Goal: Communication & Community: Connect with others

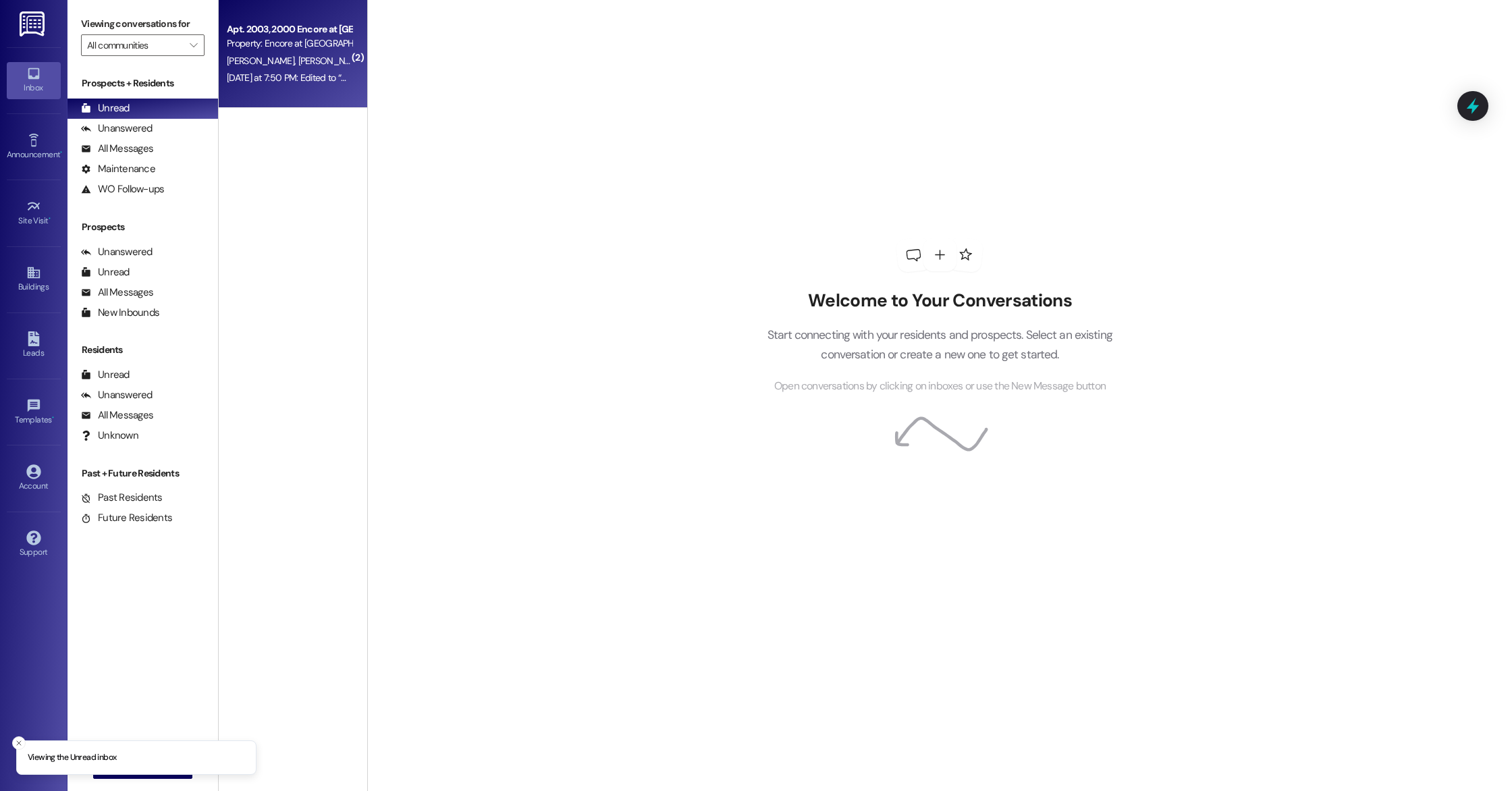
click at [301, 59] on span "[PERSON_NAME]" at bounding box center [332, 60] width 68 height 12
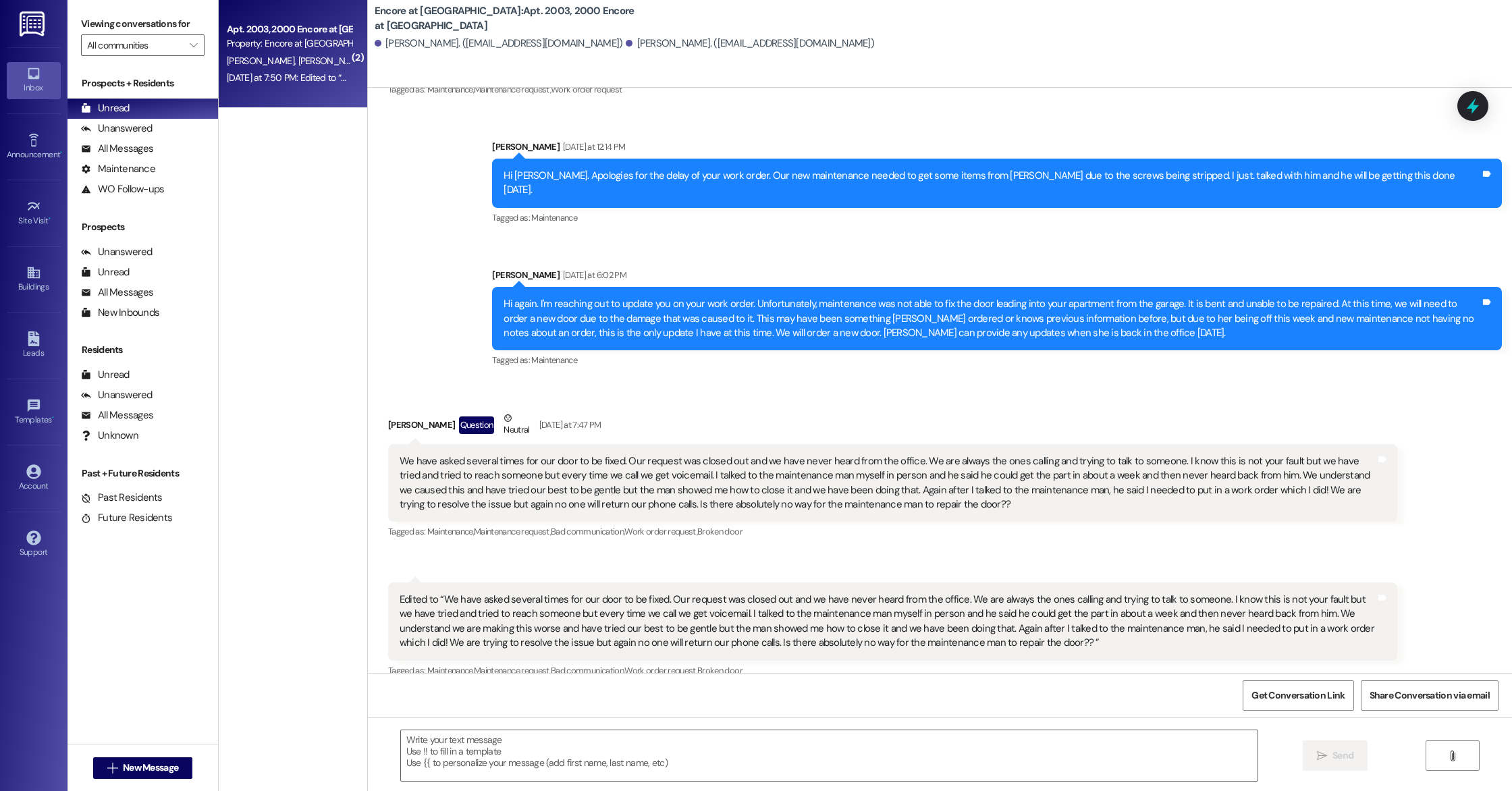
scroll to position [1025, 0]
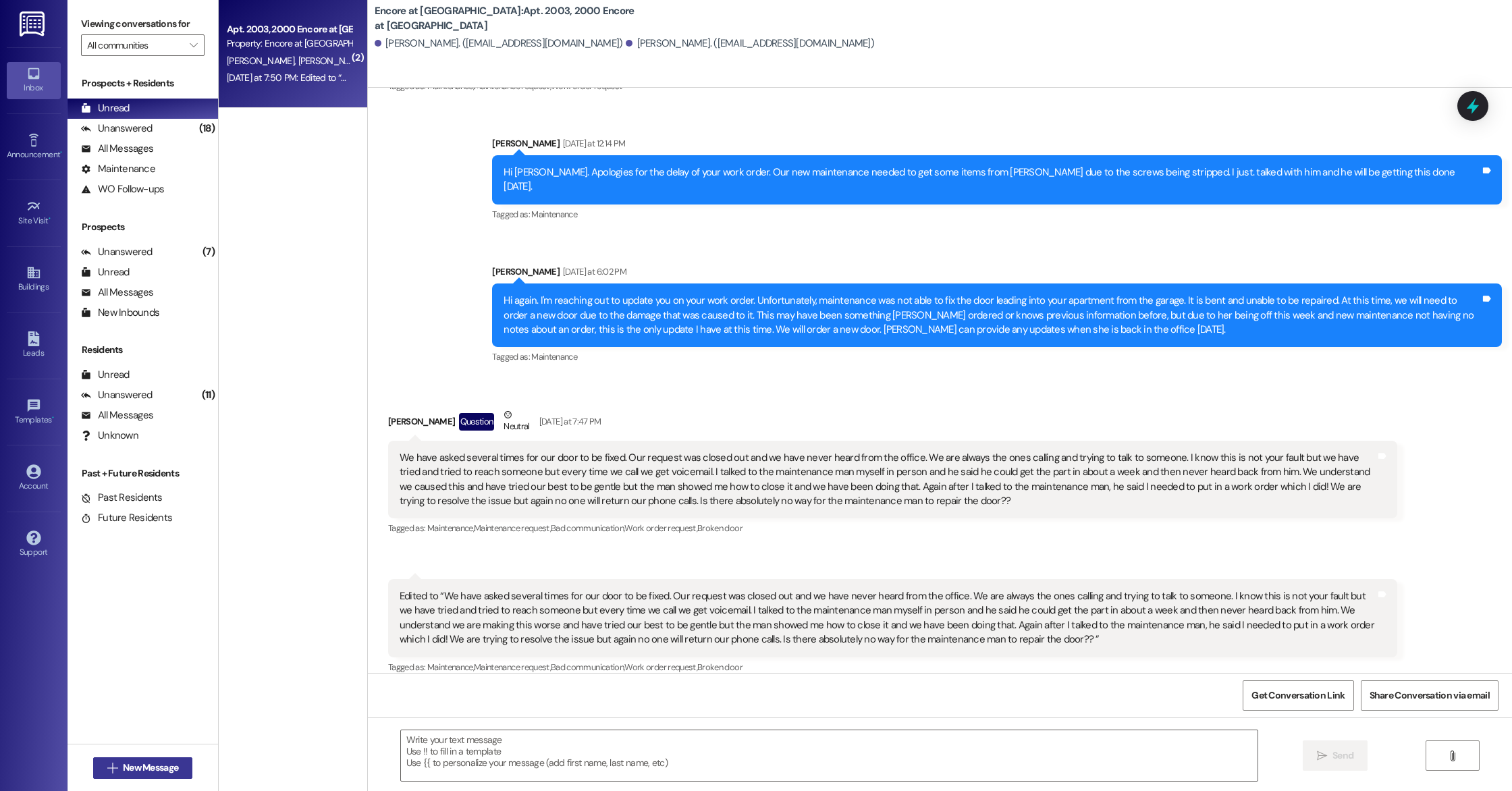
click at [128, 768] on span "New Message" at bounding box center [150, 768] width 55 height 14
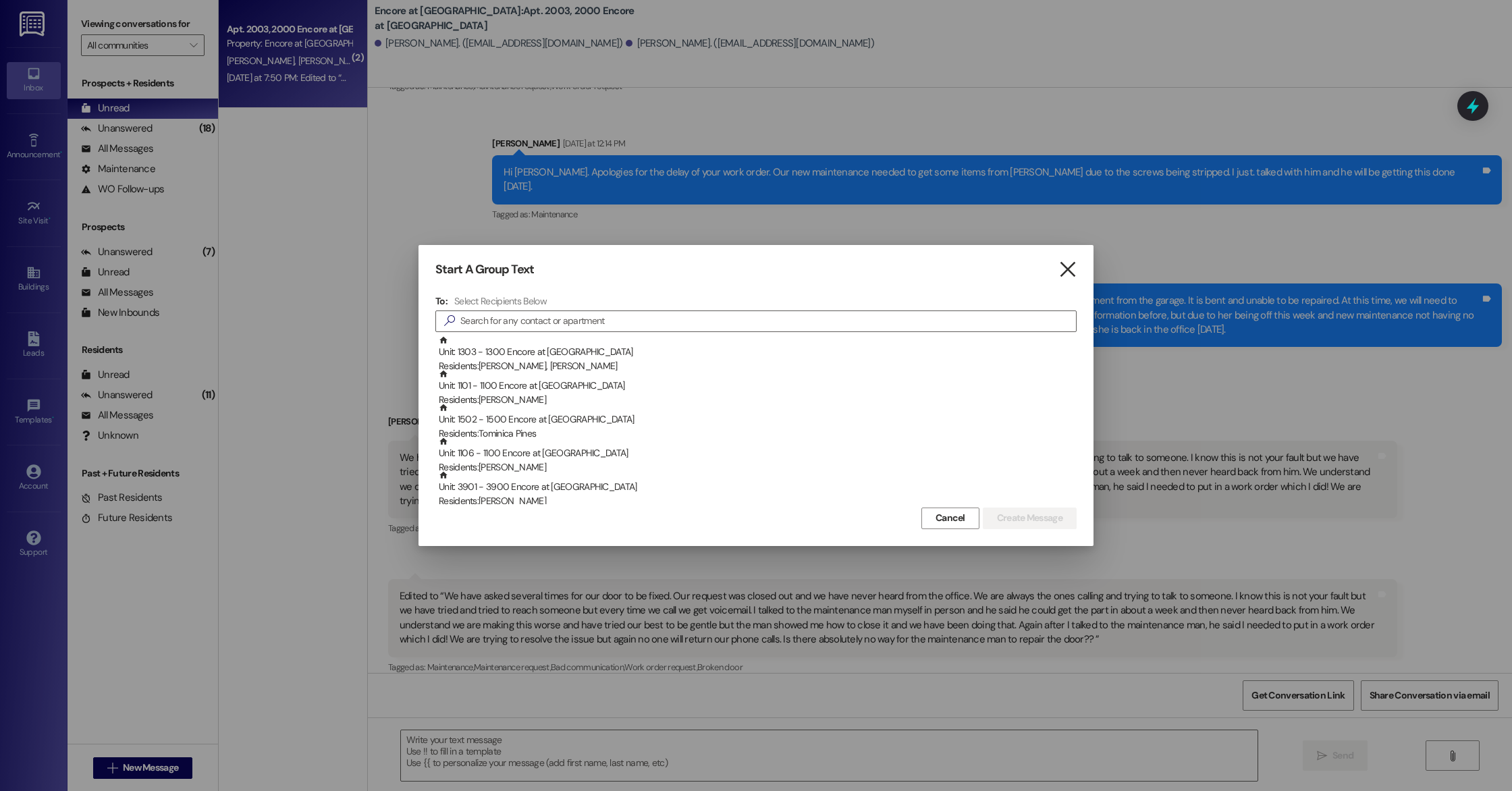
click at [1069, 272] on icon "" at bounding box center [1067, 270] width 18 height 14
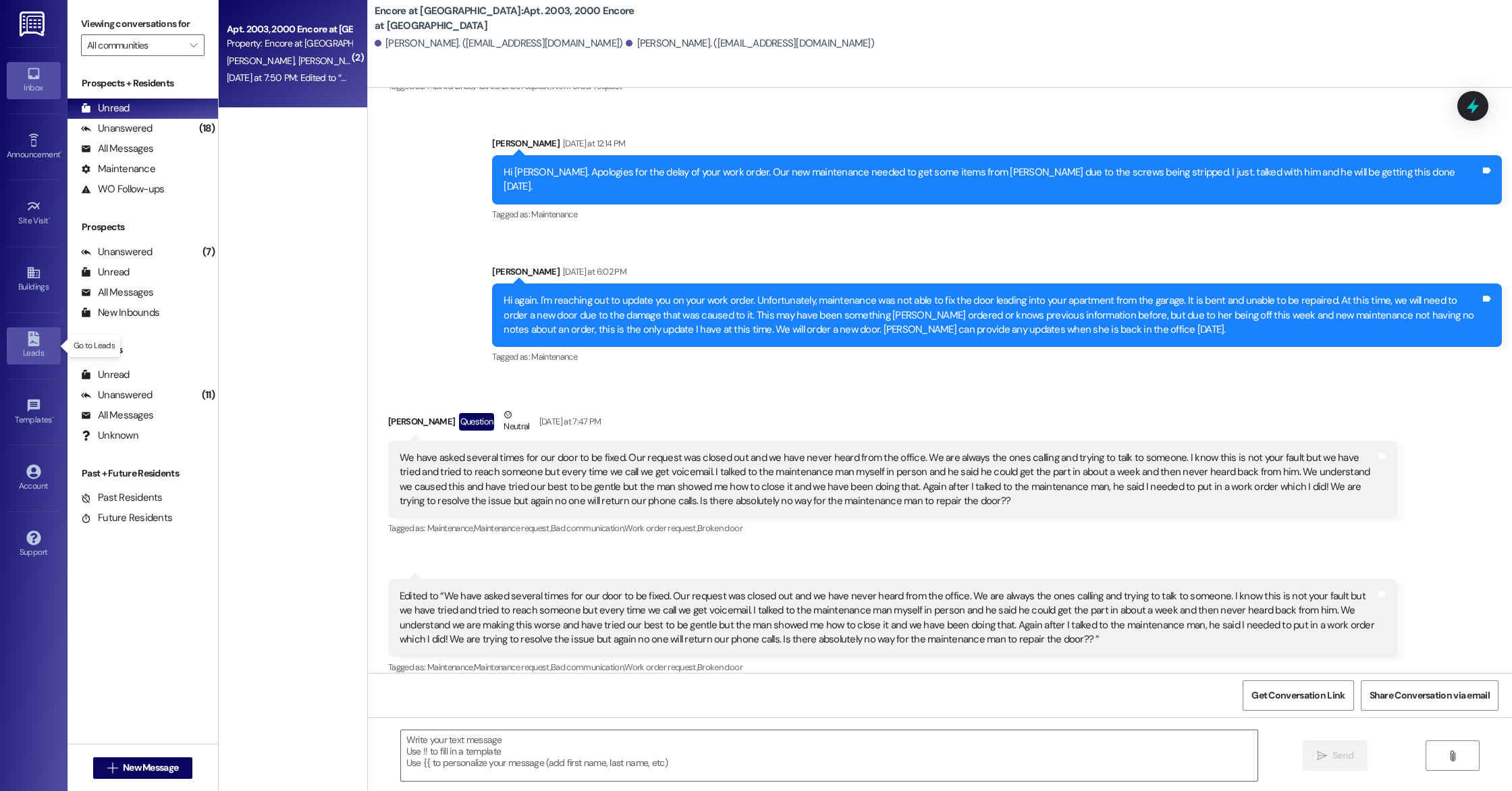
click at [39, 351] on div "Leads" at bounding box center [34, 353] width 68 height 13
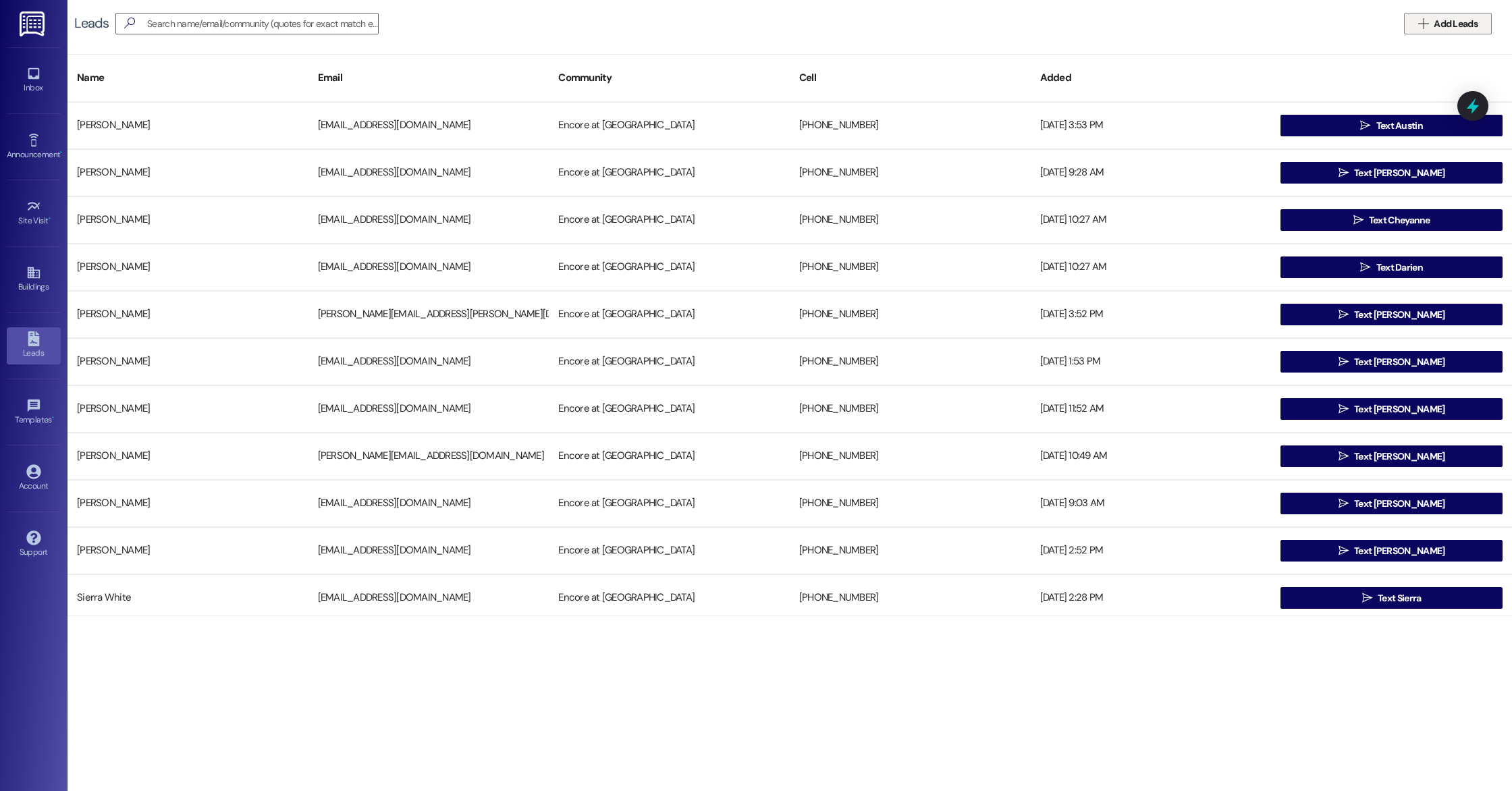
click at [1438, 23] on span "Add Leads" at bounding box center [1456, 24] width 44 height 14
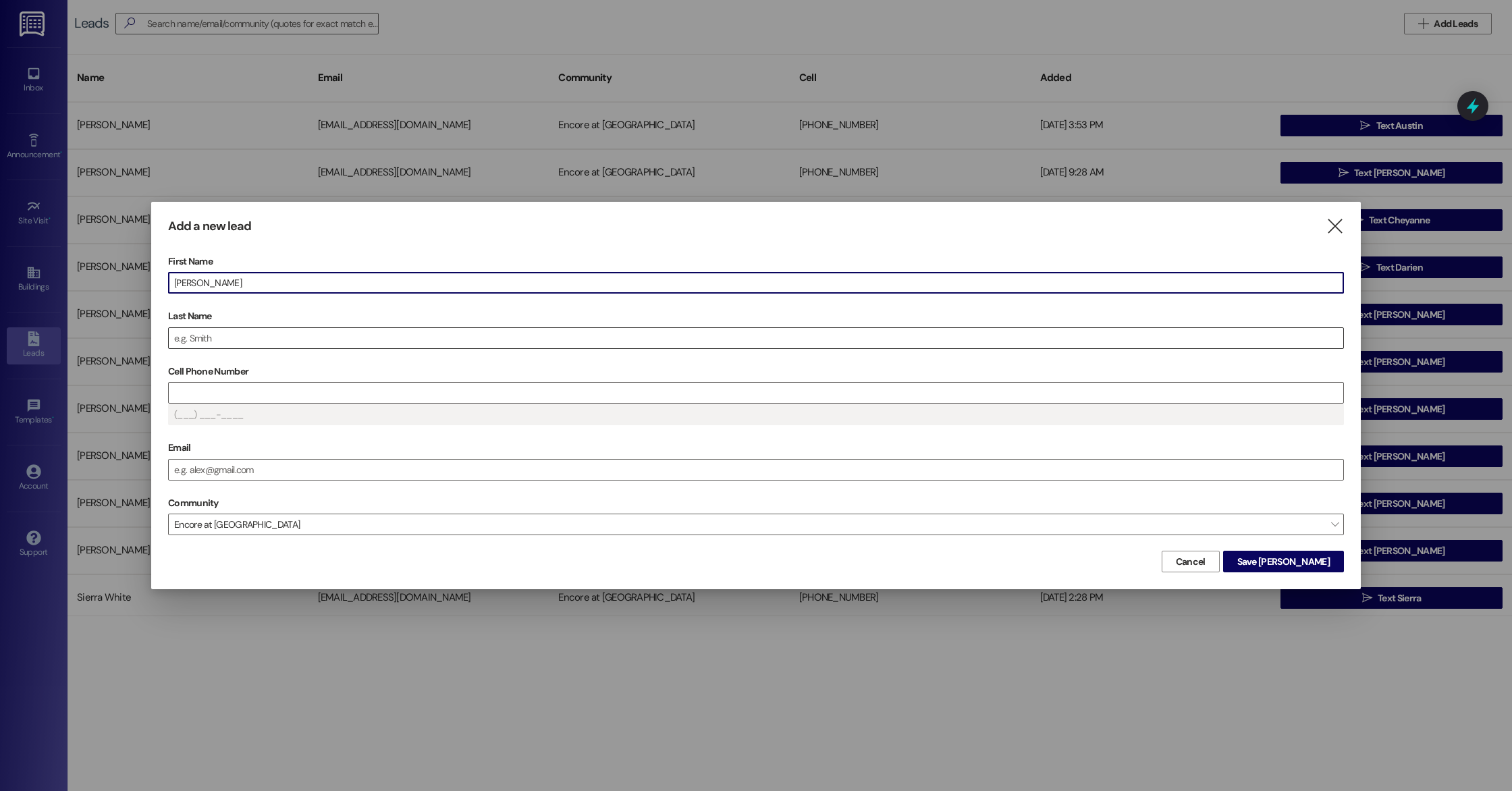
click at [238, 339] on input "Last Name" at bounding box center [756, 338] width 1175 height 20
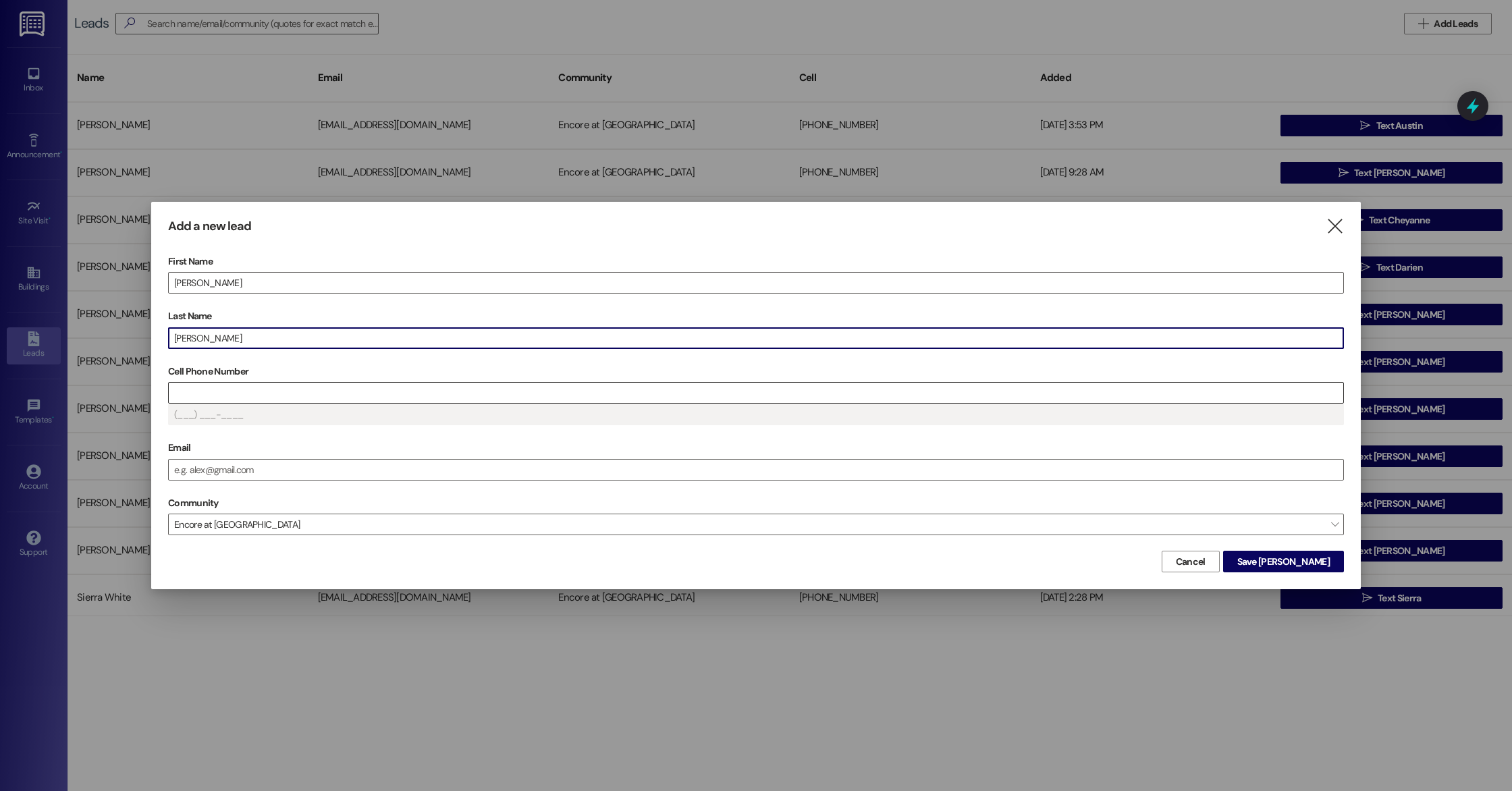
click at [215, 397] on input "Cell Phone Number" at bounding box center [756, 392] width 1175 height 20
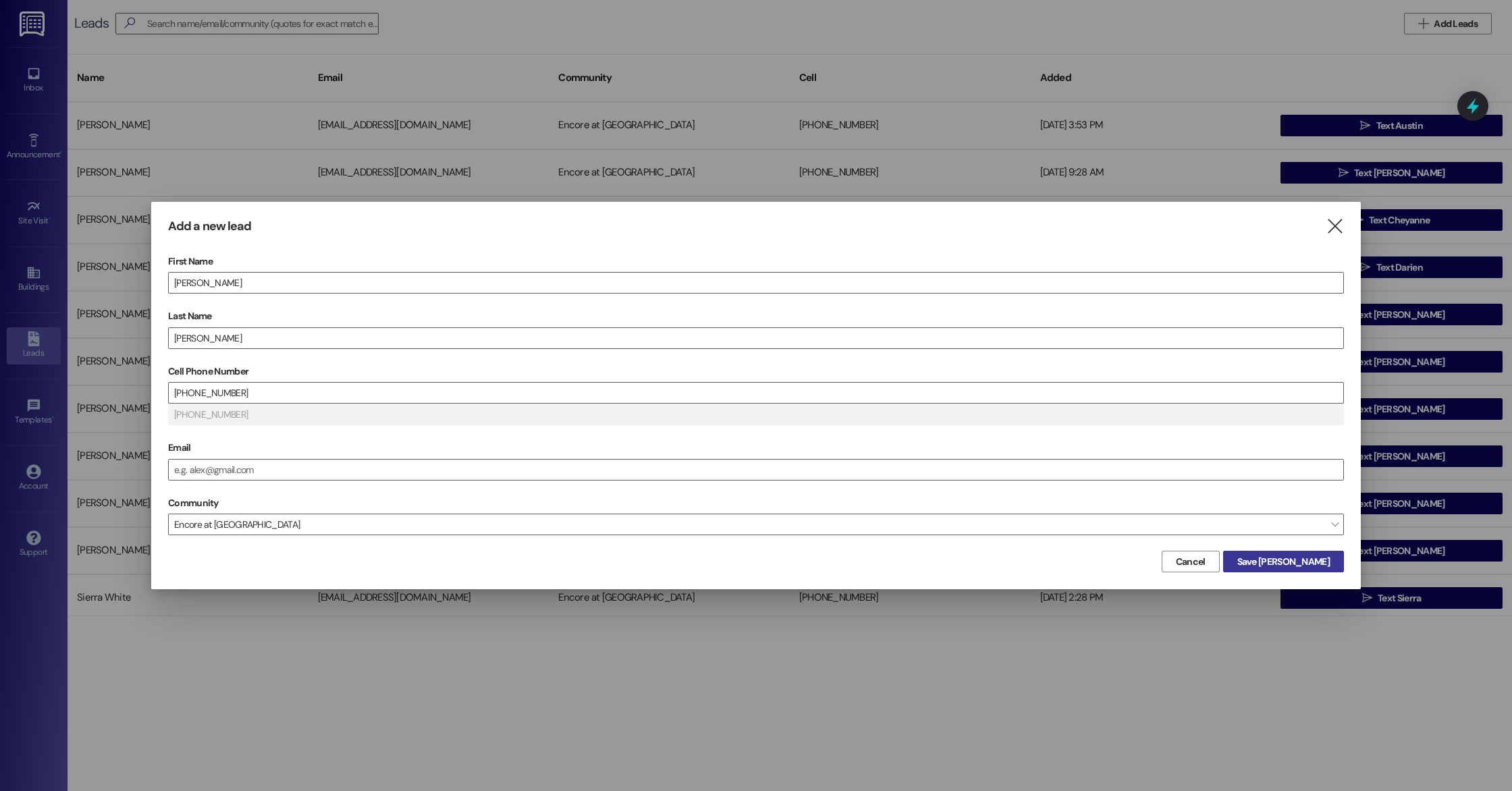
click at [1288, 564] on span "Save [PERSON_NAME]" at bounding box center [1283, 562] width 92 height 14
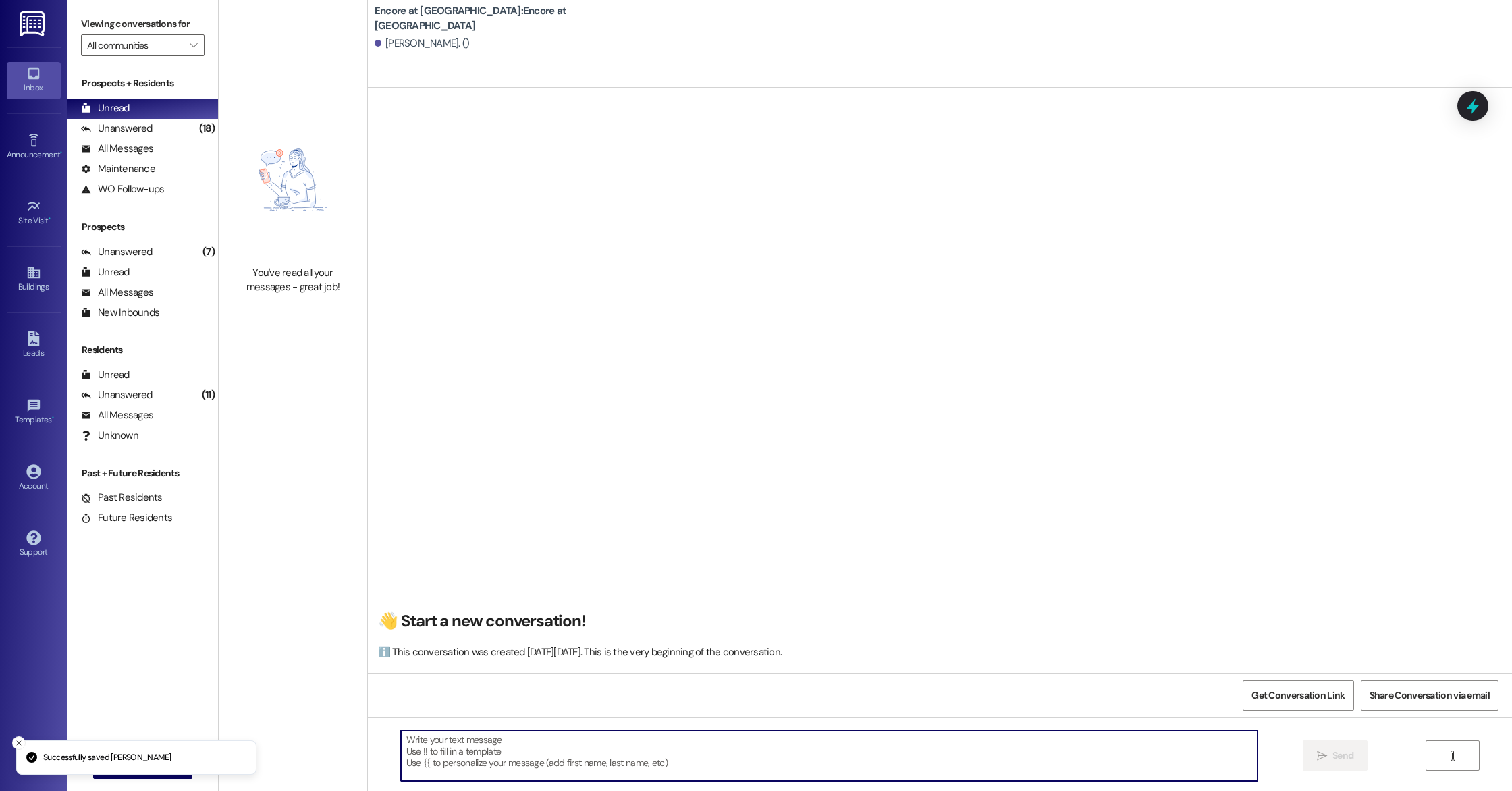
click at [700, 768] on textarea at bounding box center [829, 756] width 856 height 51
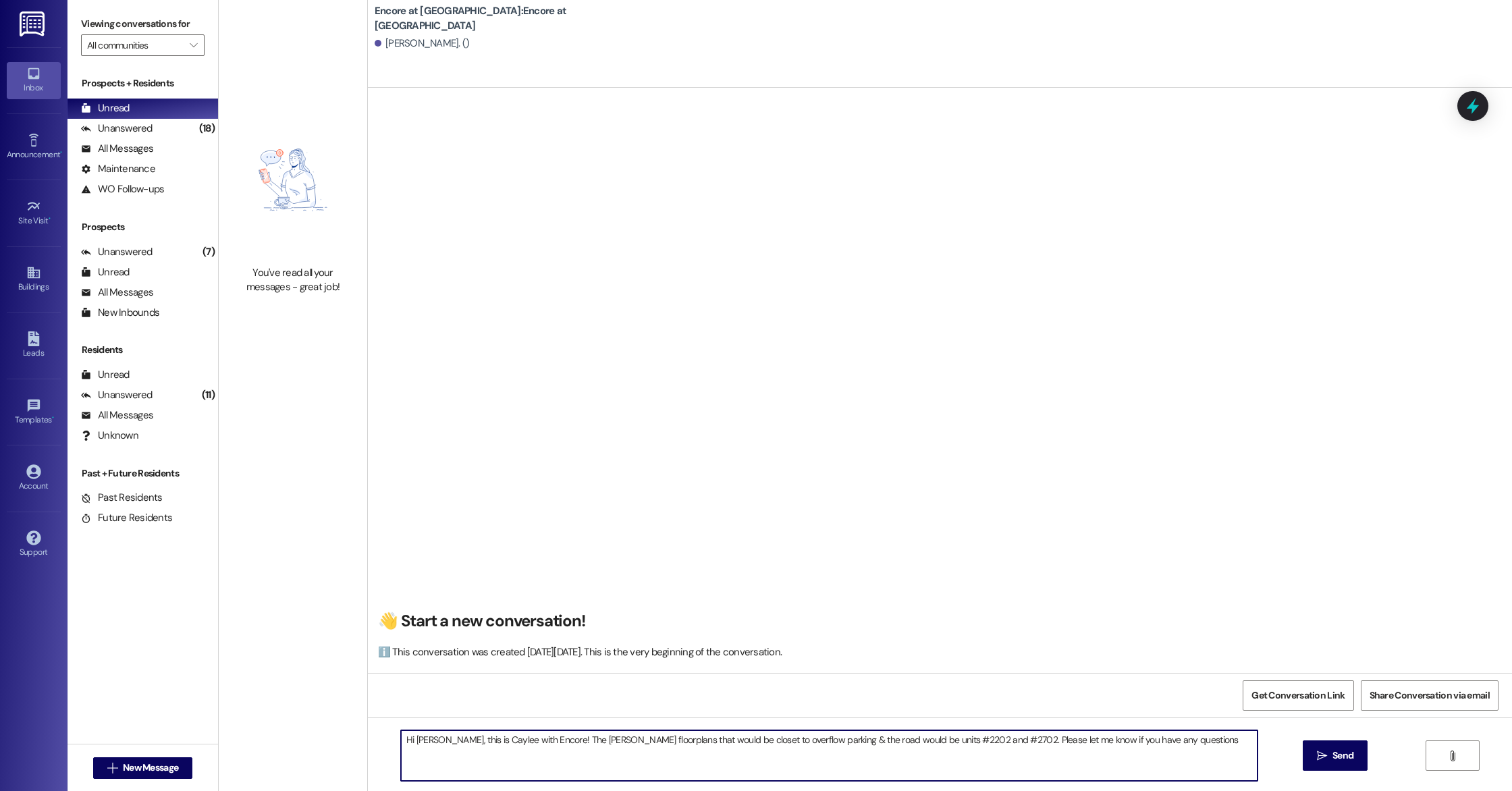
type textarea "Hi [PERSON_NAME], this is Caylee with Encore! The [PERSON_NAME] floorplans that…"
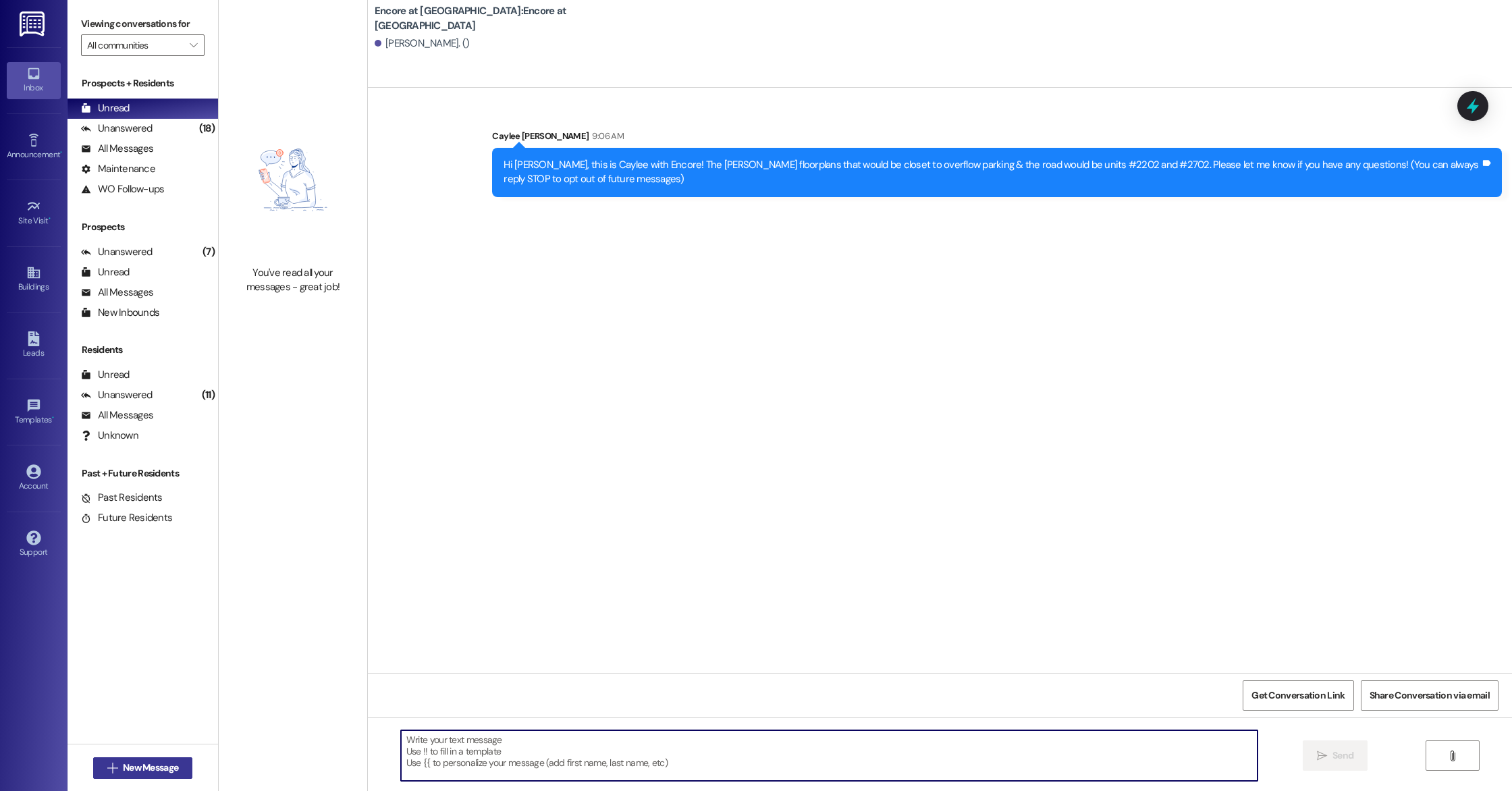
click at [146, 765] on span "New Message" at bounding box center [150, 768] width 55 height 14
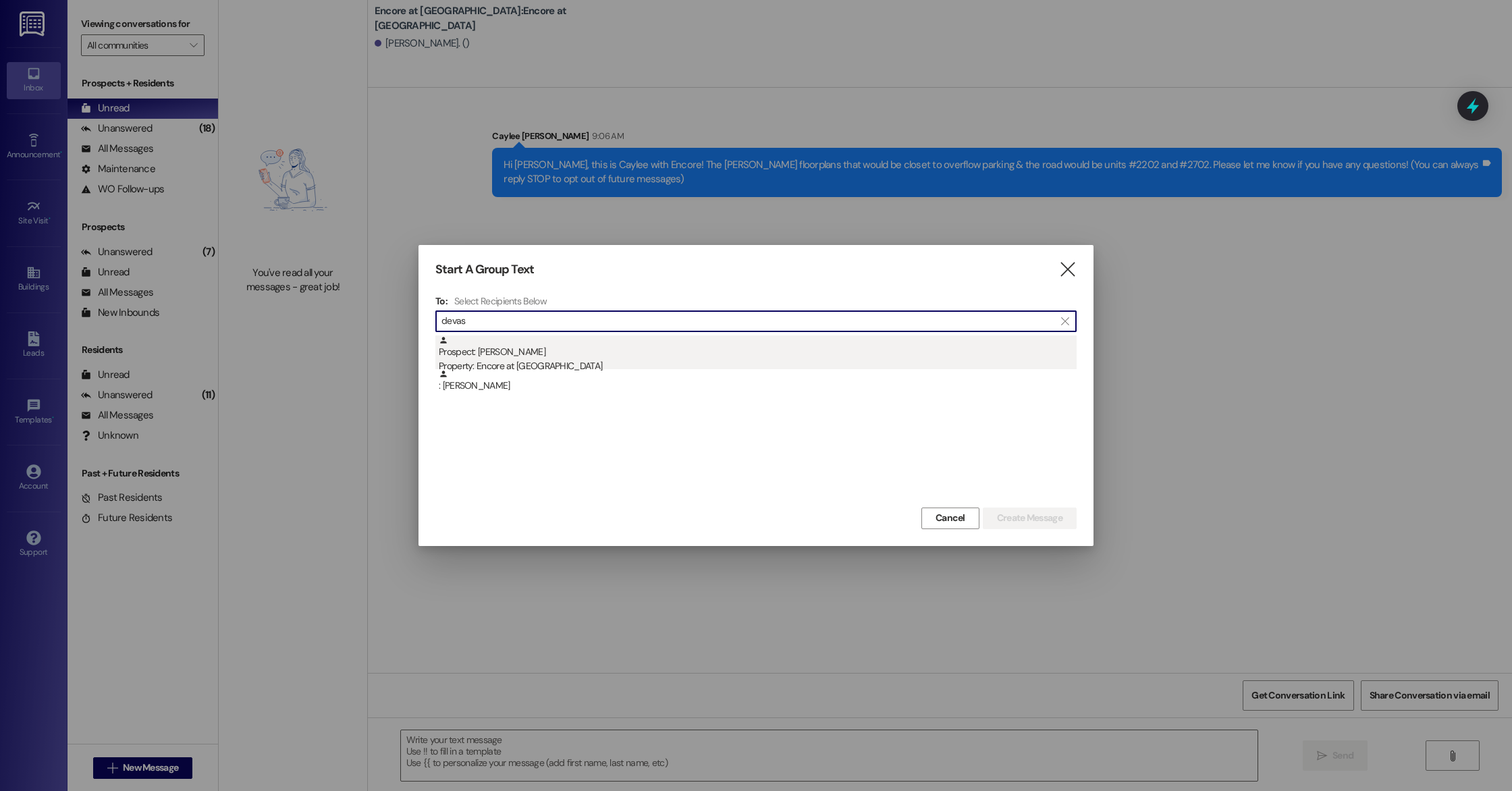
type input "devas"
click at [553, 349] on div "Prospect: [PERSON_NAME] Property: Encore at [GEOGRAPHIC_DATA]" at bounding box center [757, 354] width 638 height 39
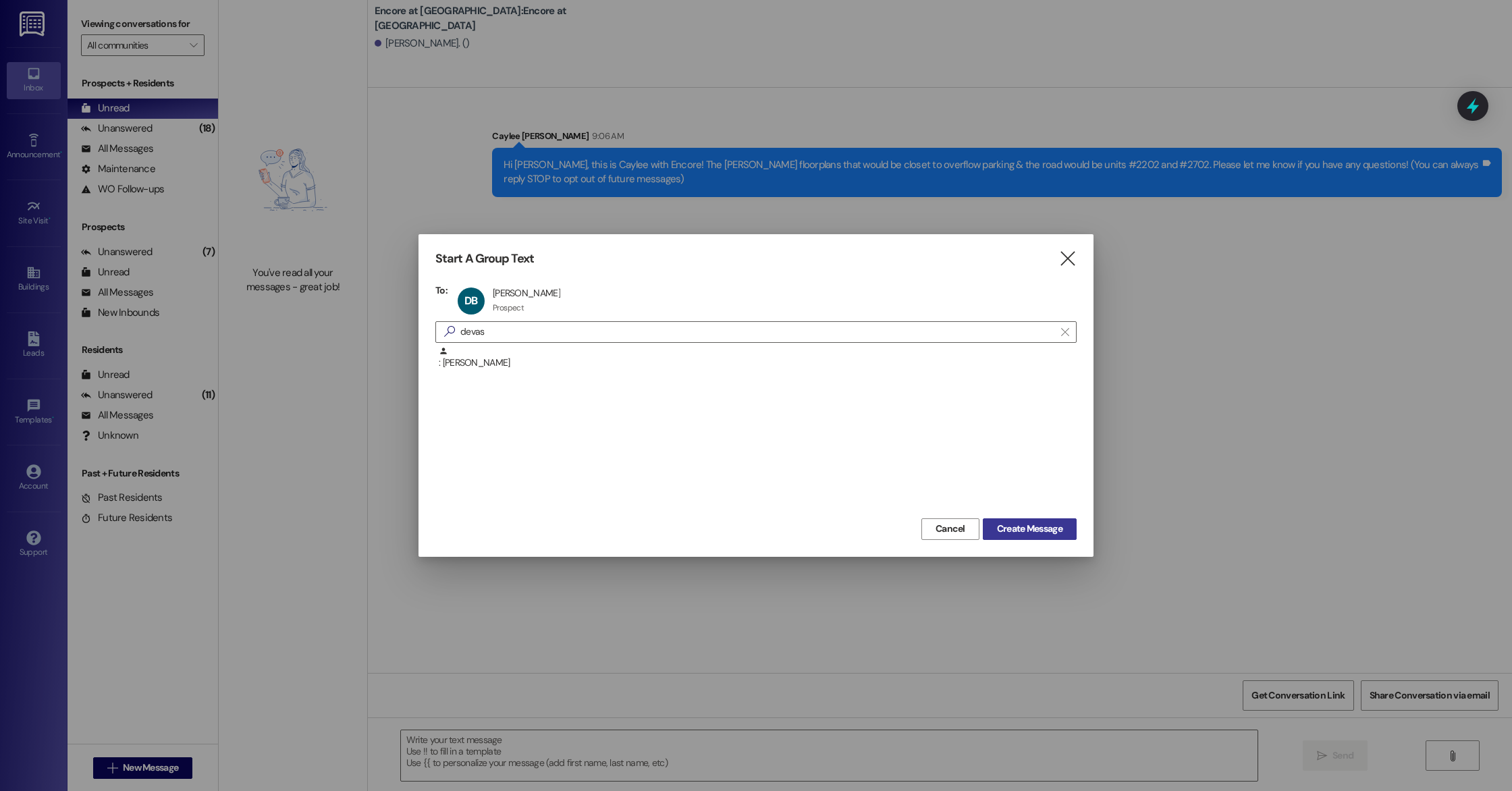
click at [1025, 535] on span "Create Message" at bounding box center [1029, 529] width 66 height 14
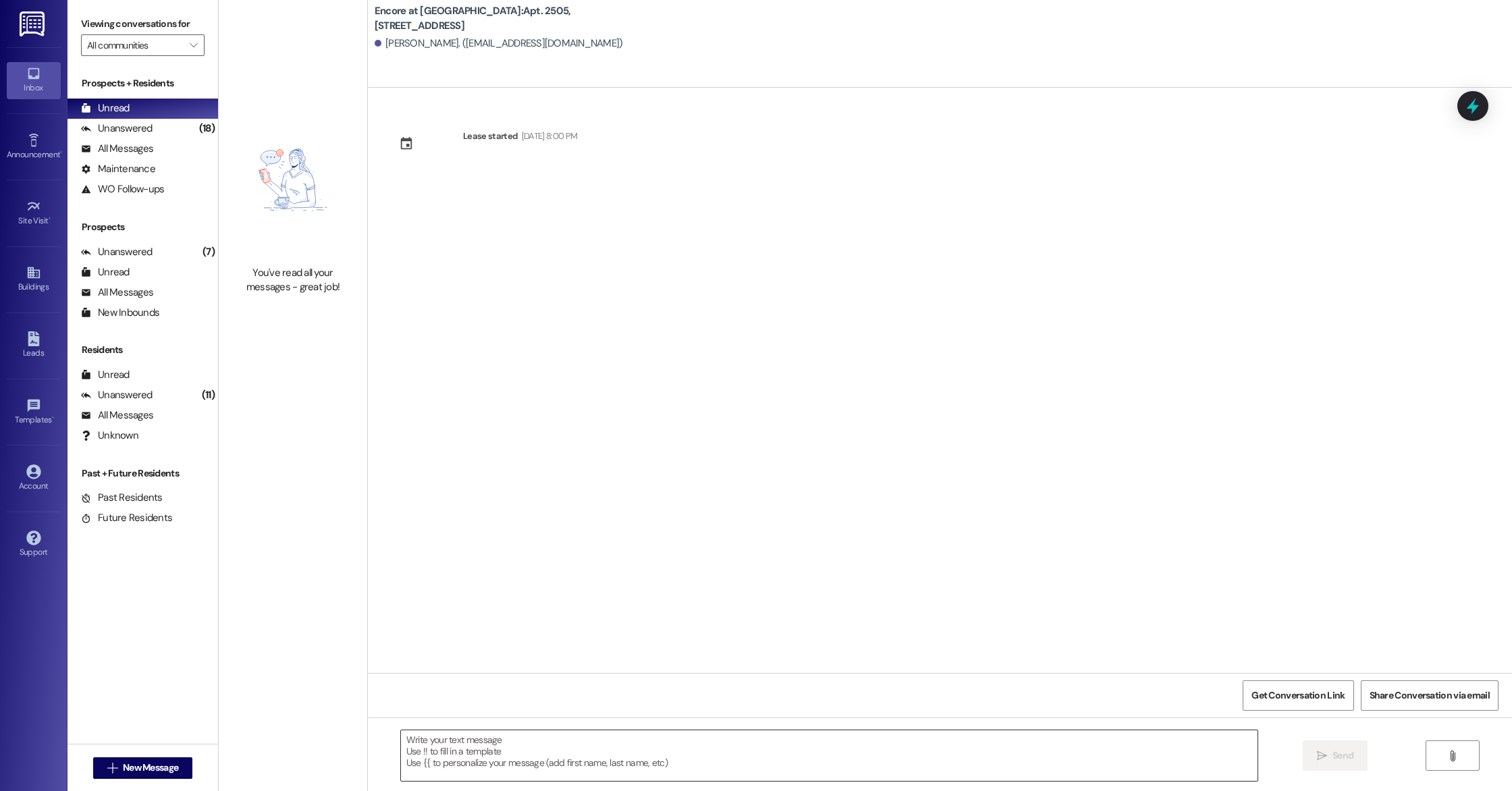
click at [948, 747] on textarea at bounding box center [829, 756] width 856 height 51
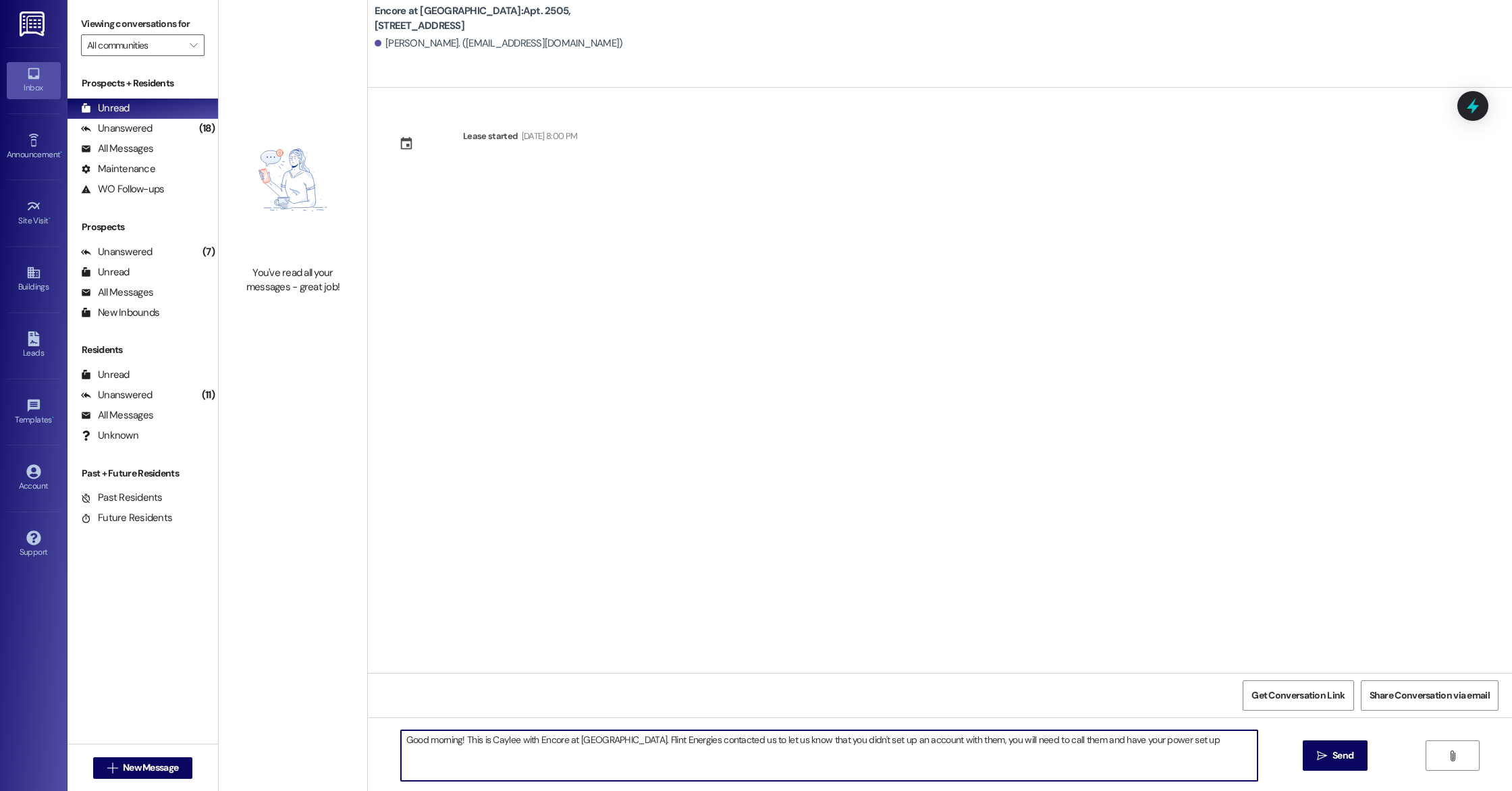
click at [964, 742] on textarea "Good morning! This is Caylee with Encore at [GEOGRAPHIC_DATA]. Flint Energies c…" at bounding box center [829, 756] width 856 height 51
click at [1242, 745] on textarea "Good morning! This is Caylee with Encore at [GEOGRAPHIC_DATA]. Flint Energies c…" at bounding box center [829, 756] width 856 height 51
click at [625, 738] on textarea "Good morning! This is Caylee with Encore at [GEOGRAPHIC_DATA]. Flint Energies c…" at bounding box center [829, 756] width 856 height 51
type textarea "Good morning! This is Caylee with Encore at [GEOGRAPHIC_DATA]. We look forward …"
click at [1321, 756] on icon "" at bounding box center [1321, 755] width 10 height 11
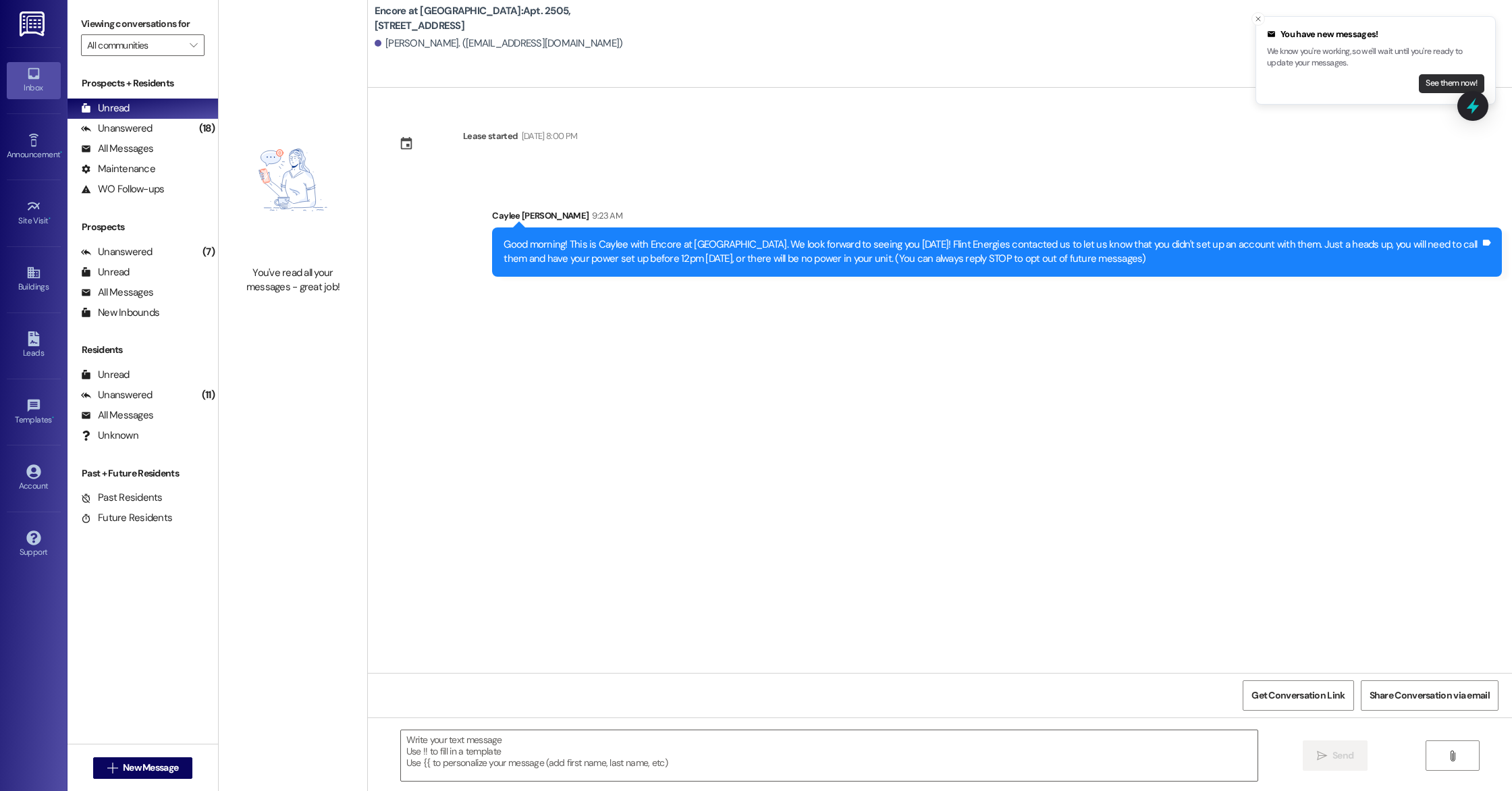
click at [1442, 78] on button "See them now!" at bounding box center [1451, 83] width 66 height 19
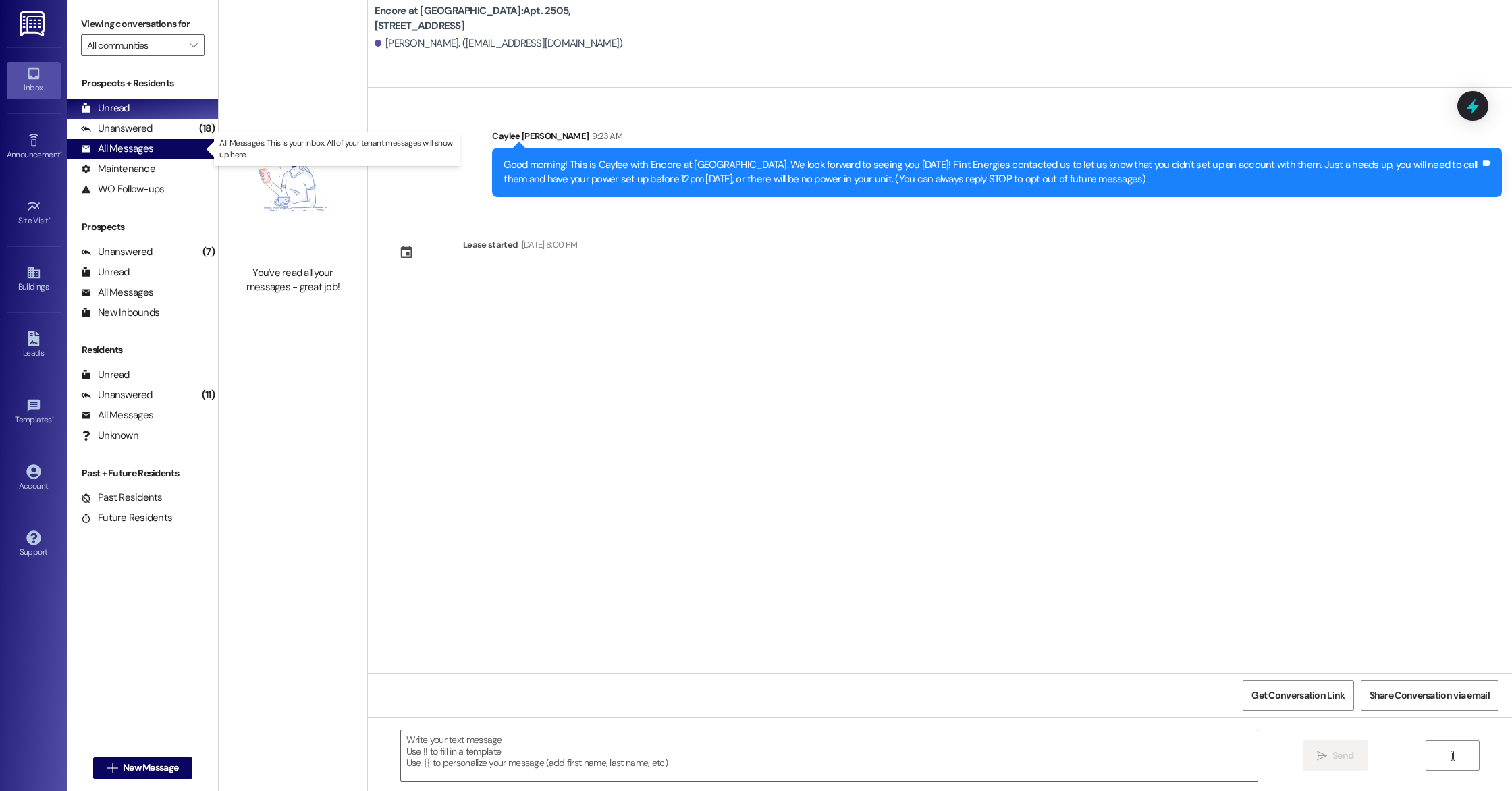
click at [136, 150] on div "All Messages" at bounding box center [117, 149] width 72 height 14
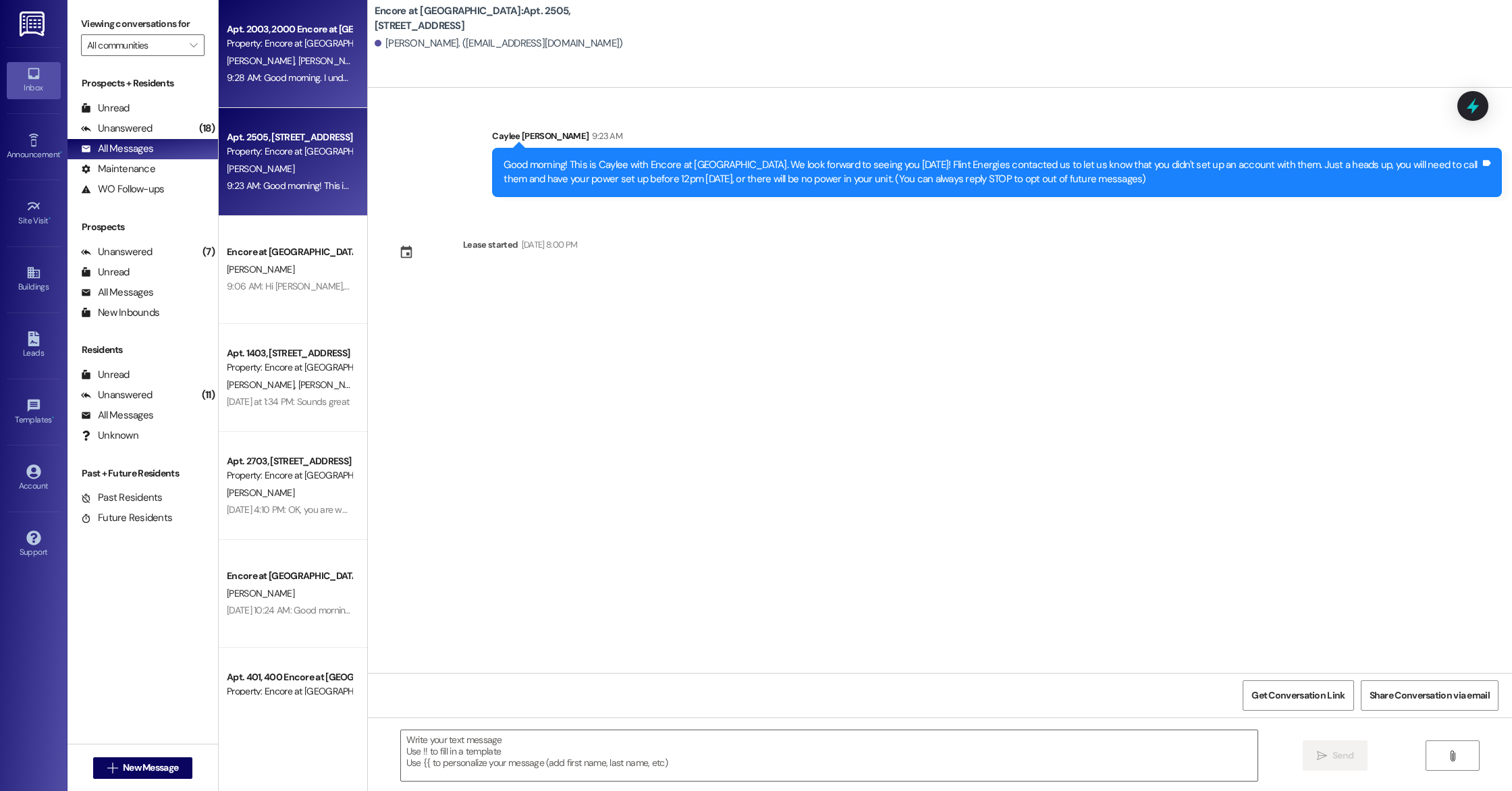
click at [306, 98] on div "Apt. 2003, 2000 Encore at [GEOGRAPHIC_DATA] Property: Encore at [GEOGRAPHIC_DAT…" at bounding box center [293, 54] width 148 height 108
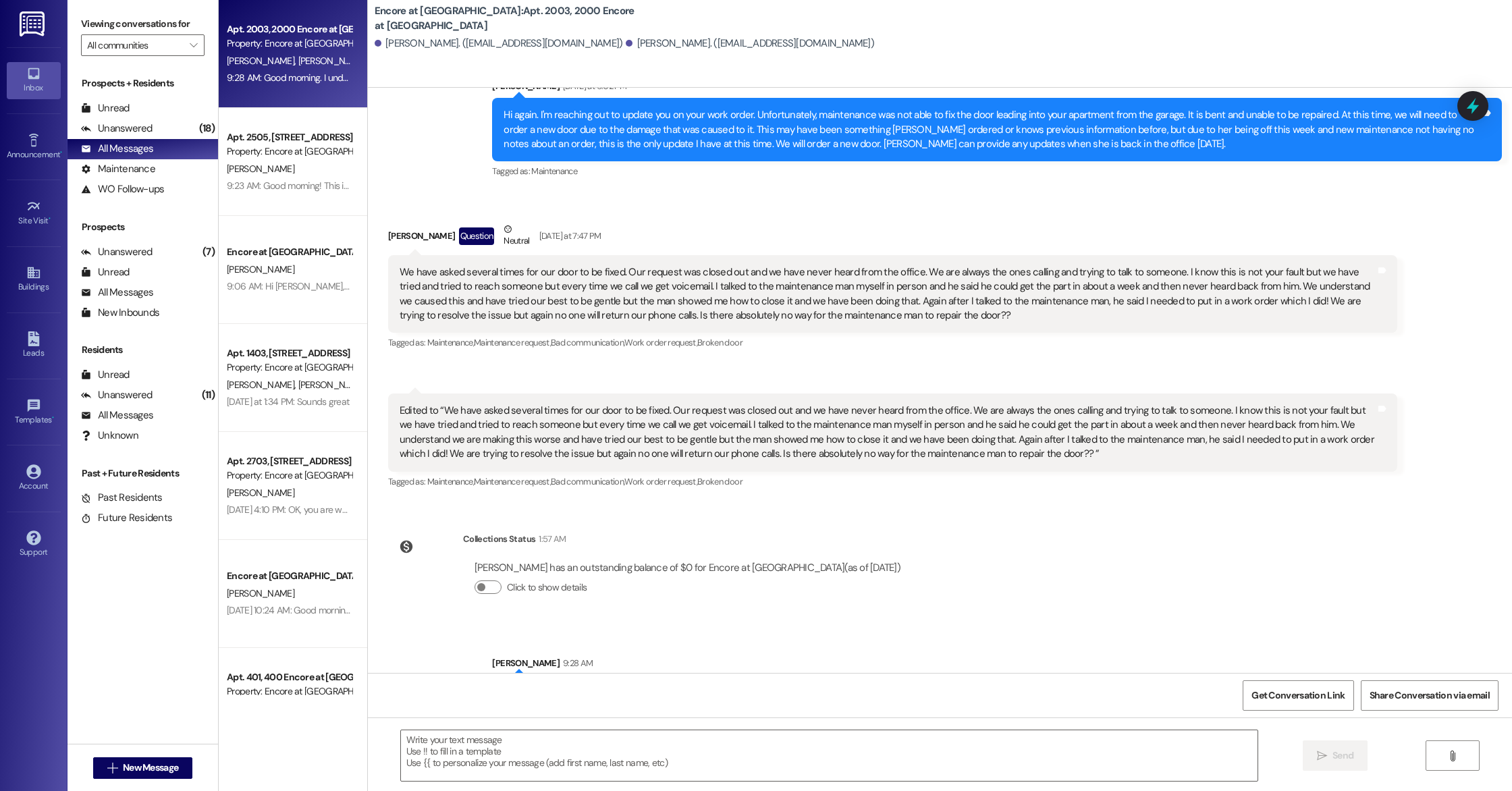
scroll to position [1292, 0]
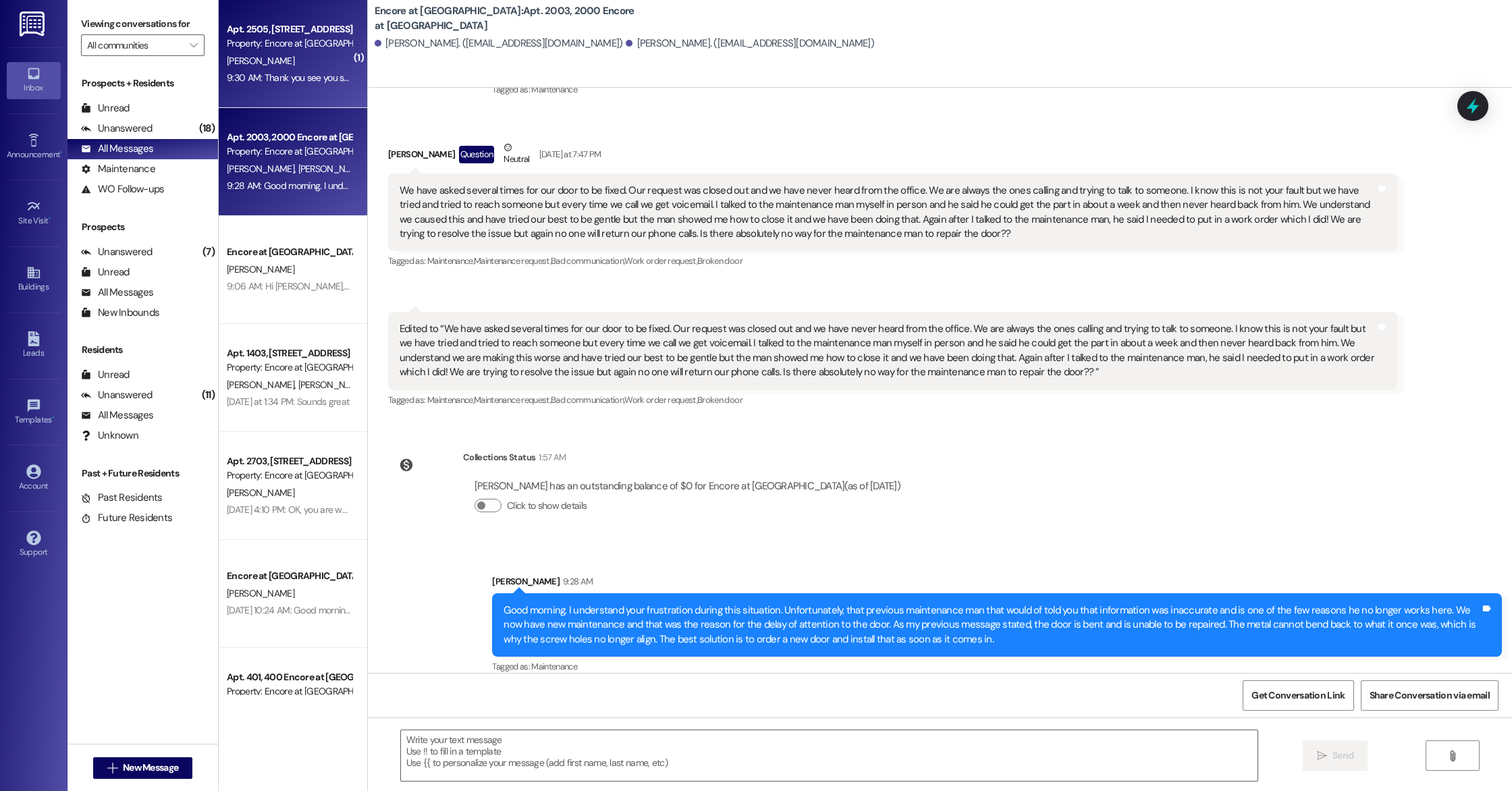
click at [261, 44] on div "Property: Encore at [GEOGRAPHIC_DATA]" at bounding box center [289, 44] width 125 height 14
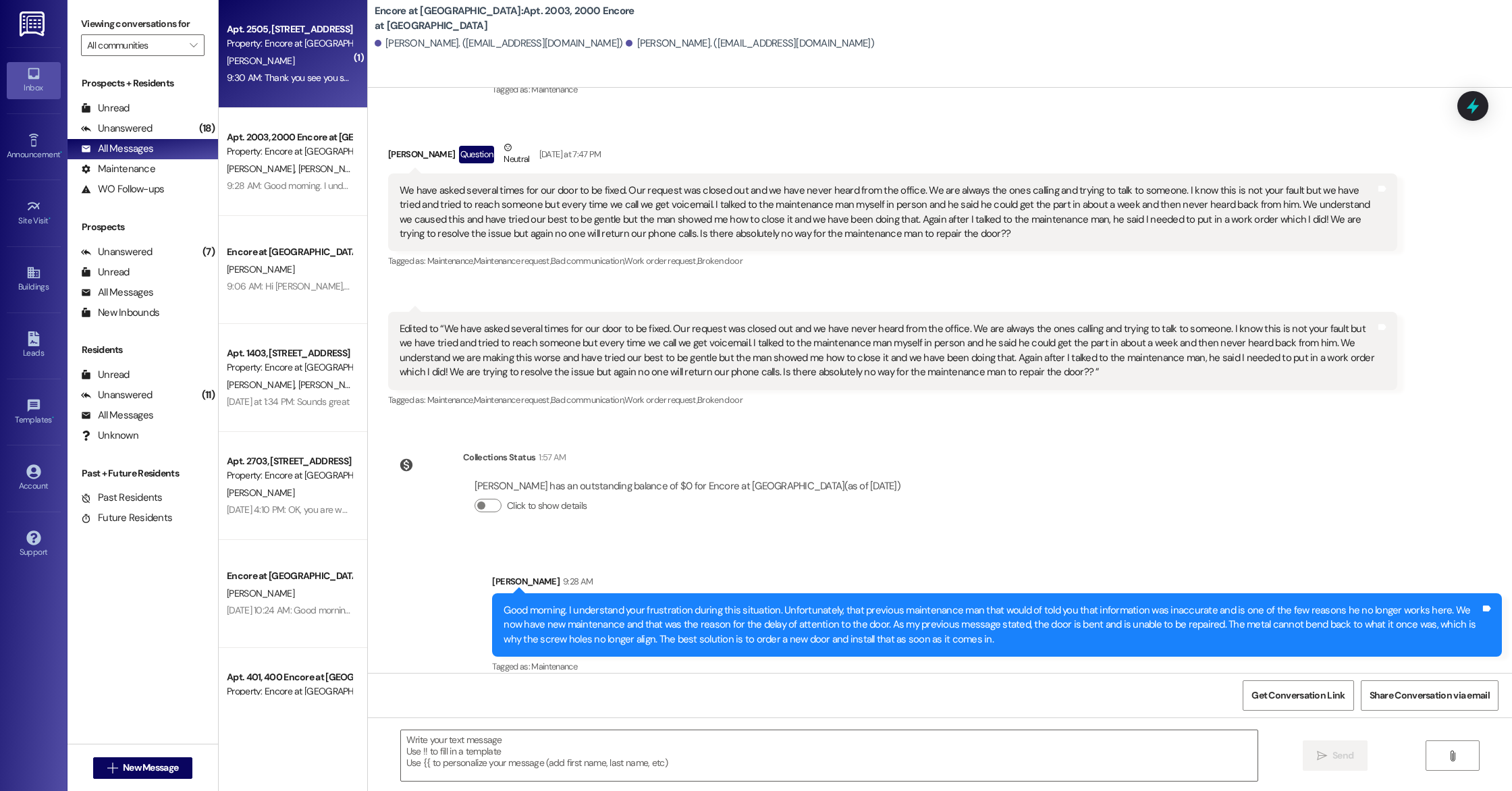
scroll to position [0, 0]
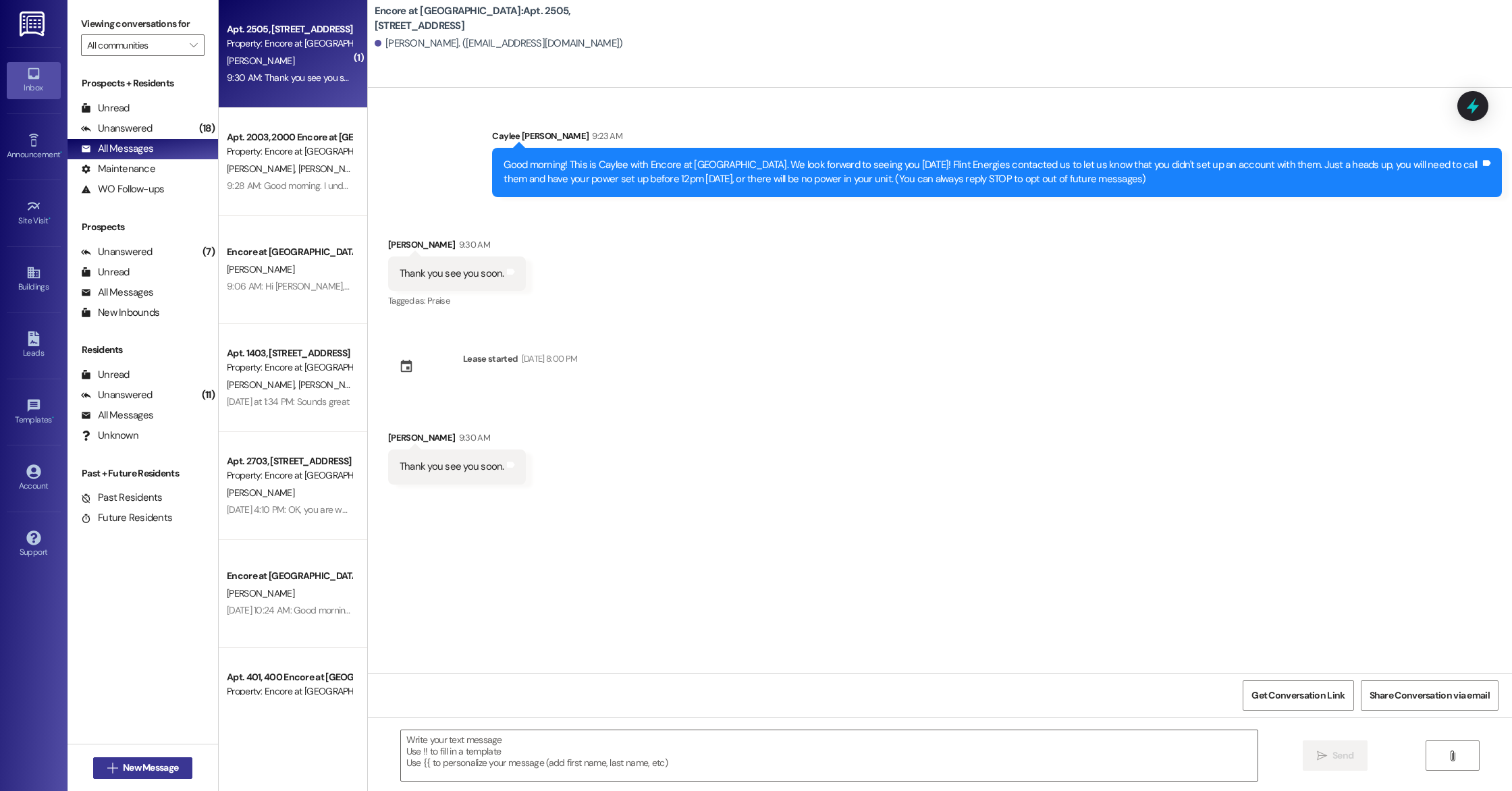
click at [143, 773] on span "New Message" at bounding box center [150, 768] width 55 height 14
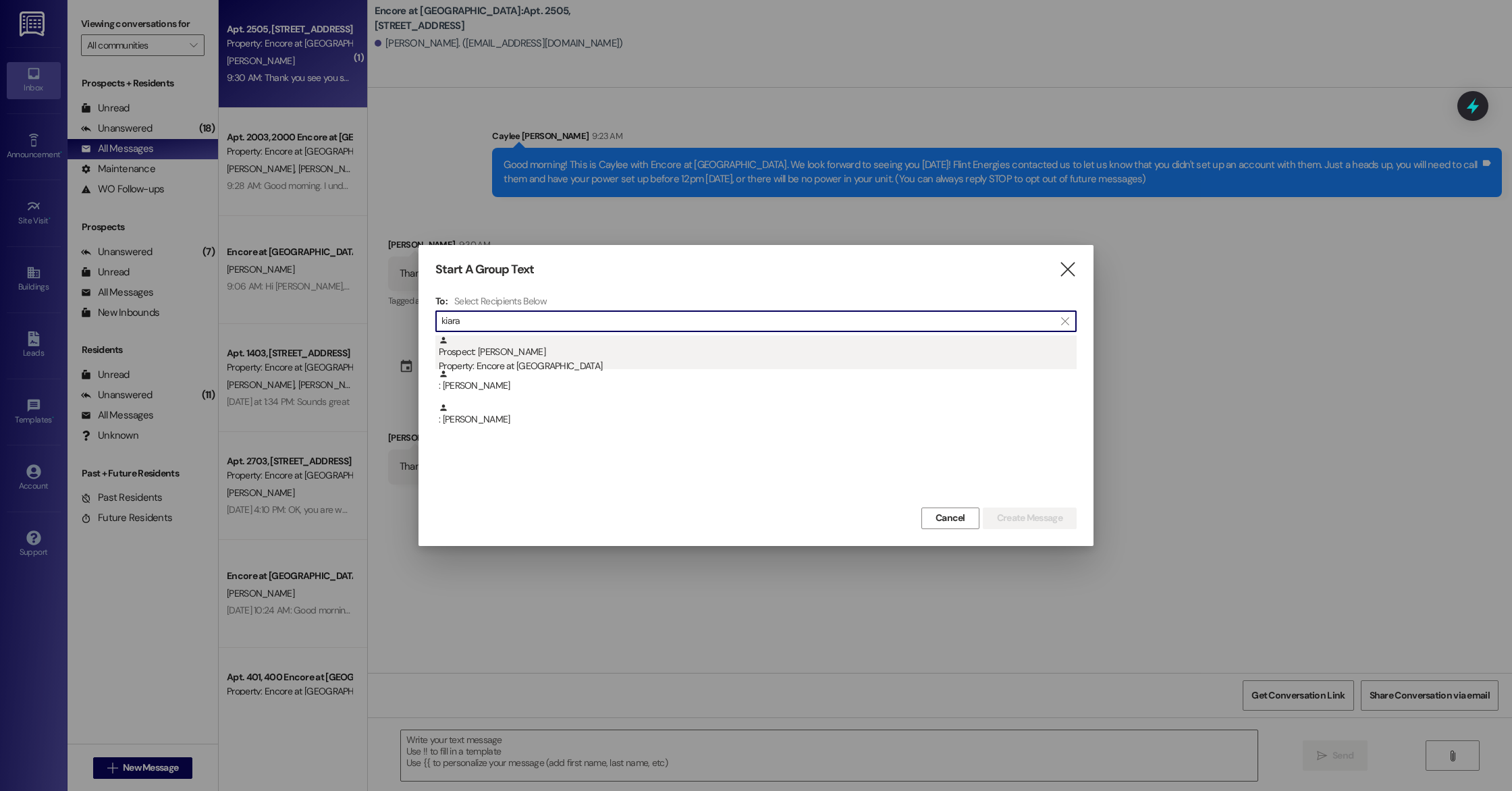
type input "kiara"
click at [487, 354] on div "Prospect: [PERSON_NAME] Property: Encore at [GEOGRAPHIC_DATA]" at bounding box center [757, 354] width 638 height 39
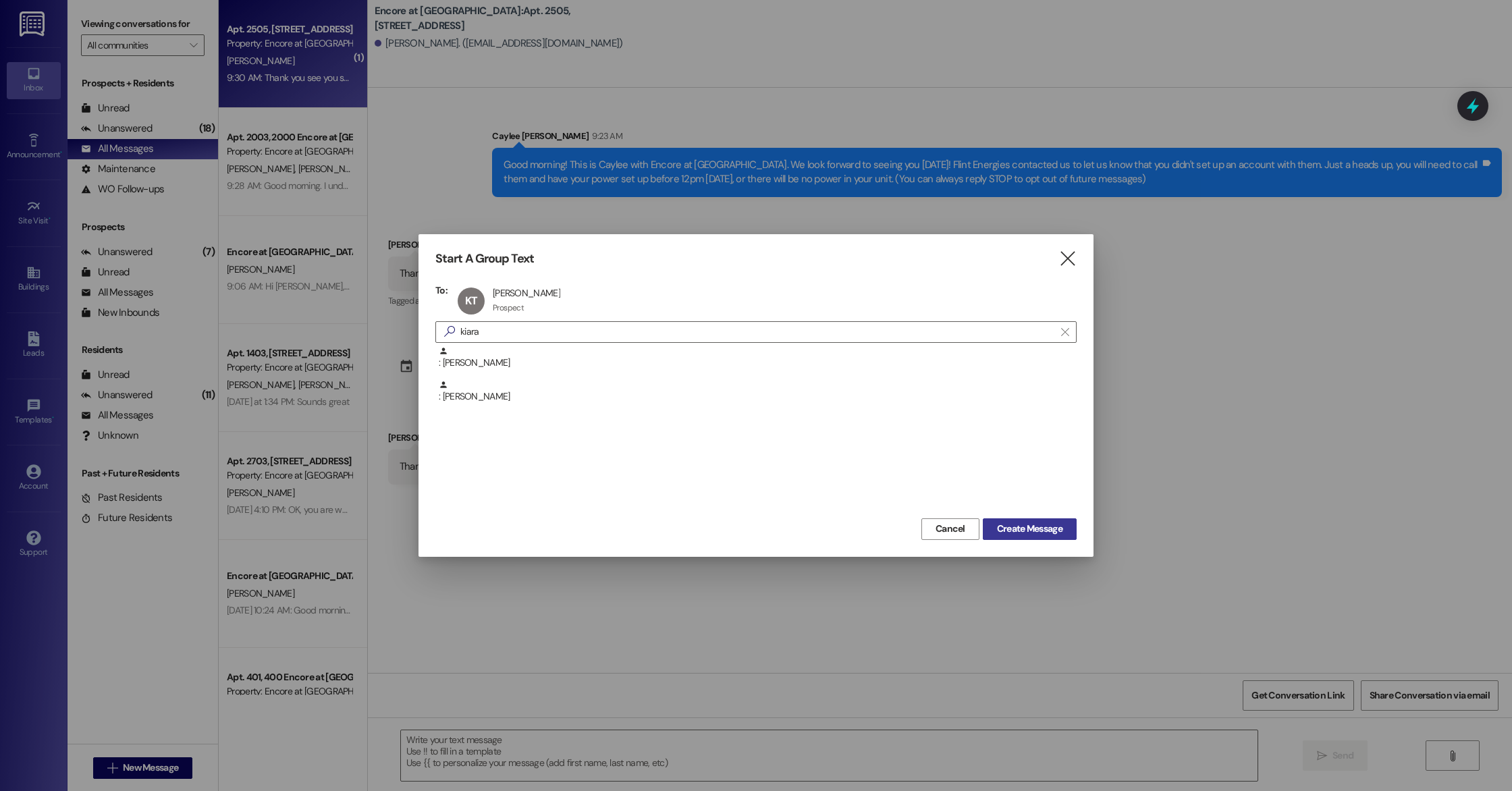
click at [997, 531] on span "Create Message" at bounding box center [1029, 529] width 66 height 14
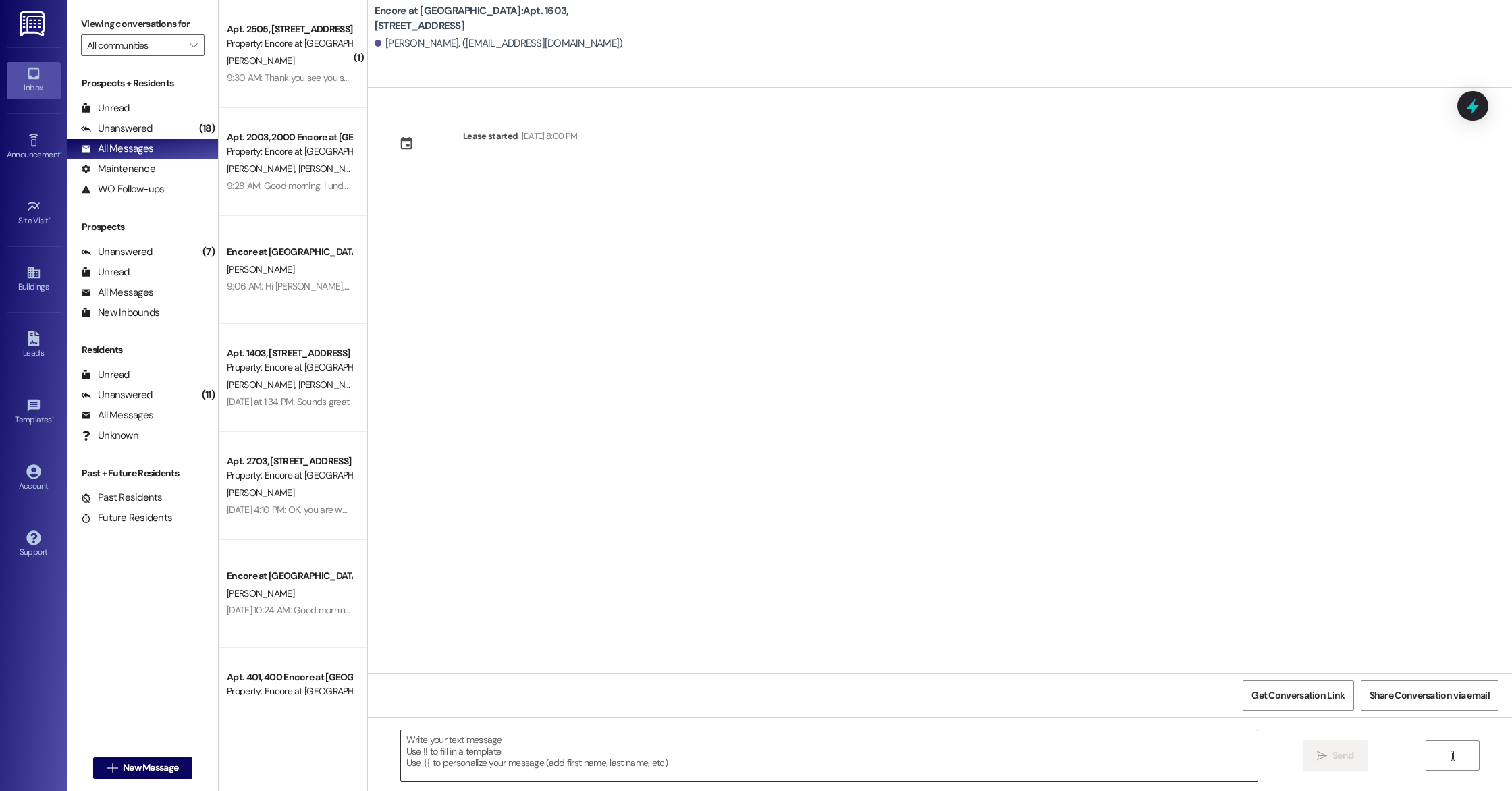
click at [797, 738] on textarea at bounding box center [829, 756] width 856 height 51
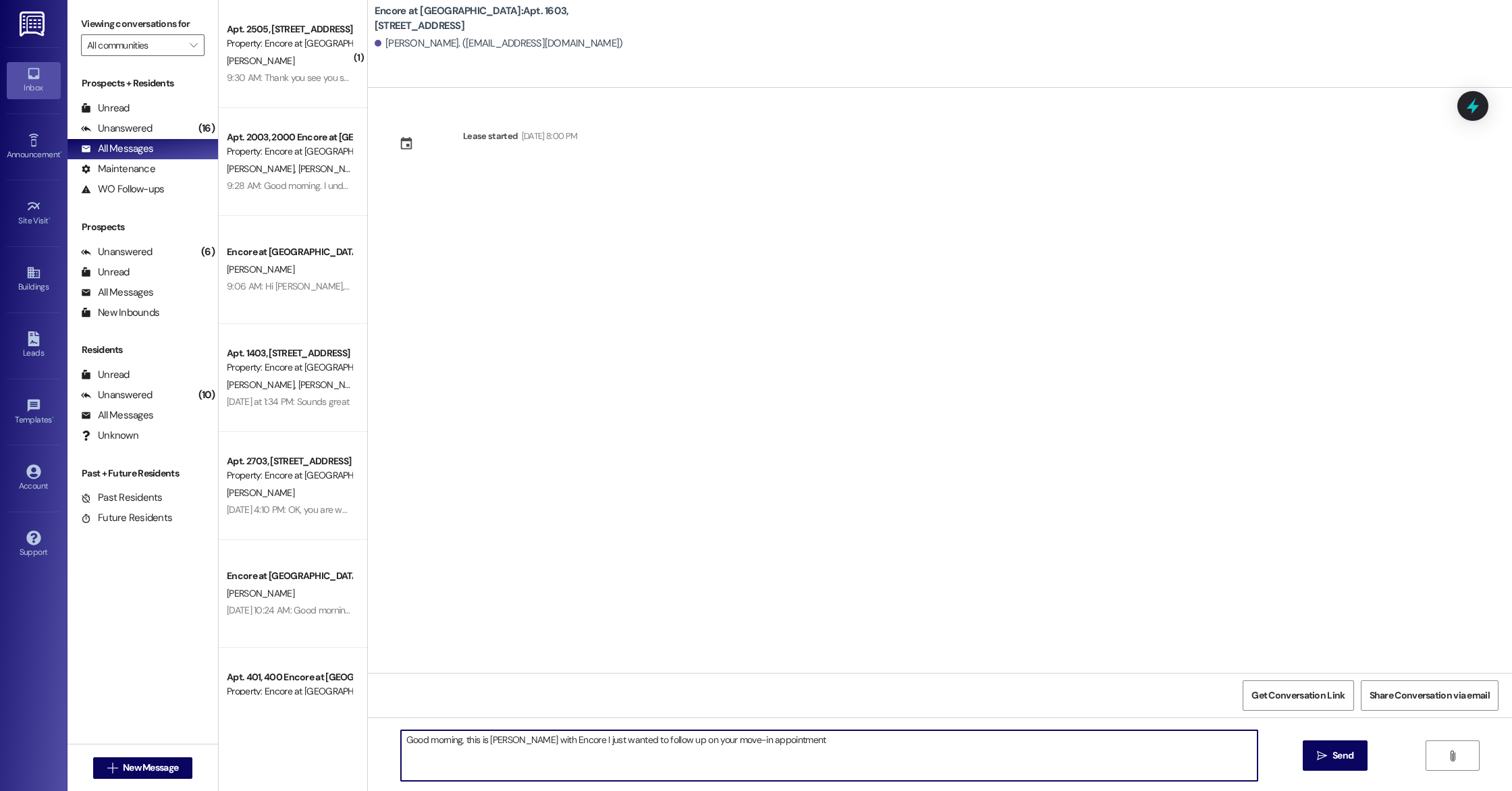
click at [805, 734] on textarea "Good morning, this is [PERSON_NAME] with Encore I just wanted to follow up on y…" at bounding box center [829, 756] width 856 height 51
type textarea "Good morning, this is [PERSON_NAME] with Encore I just wanted to follow up on y…"
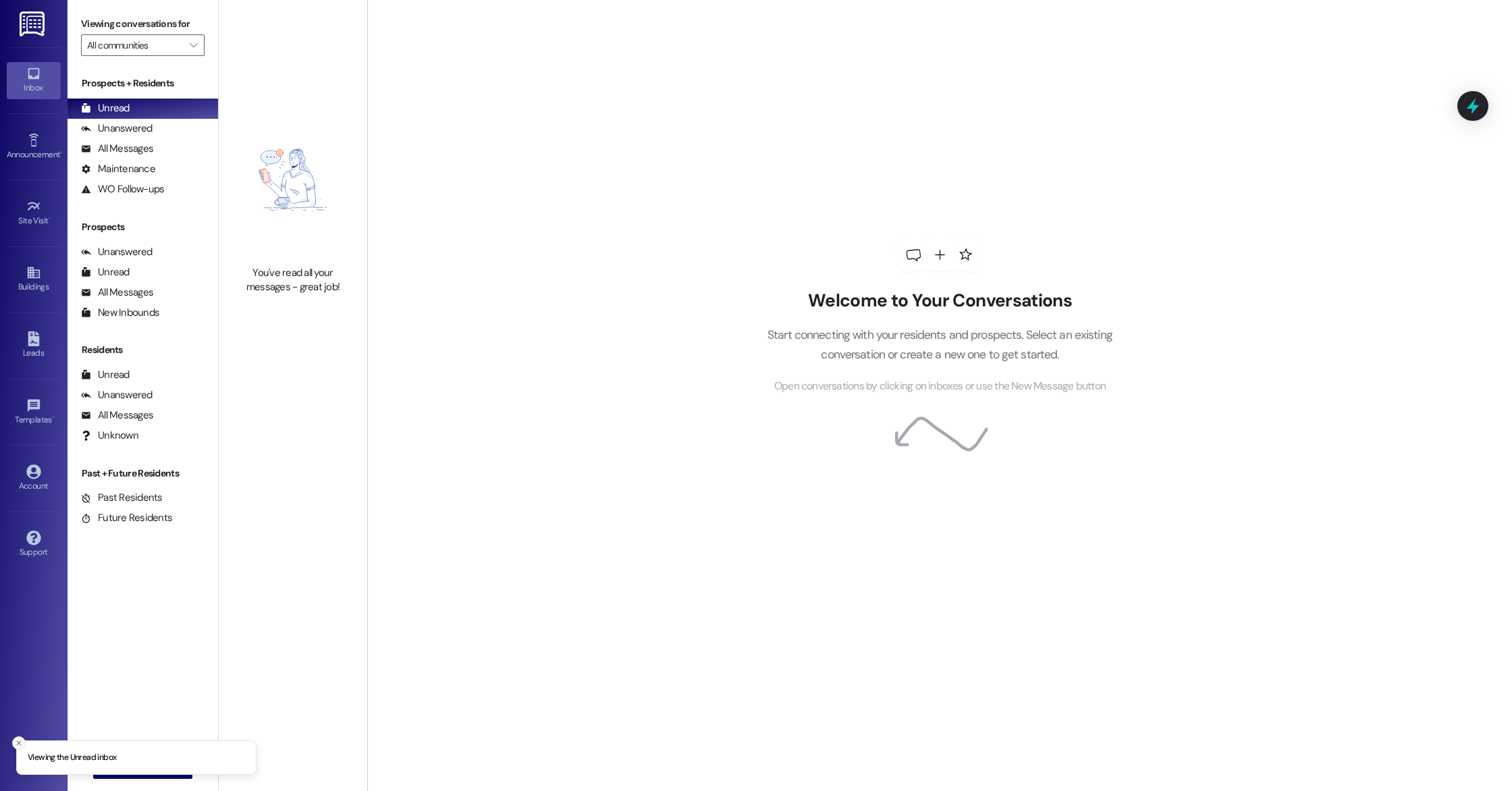
click at [20, 744] on line "Close toast" at bounding box center [19, 743] width 4 height 4
click at [122, 757] on button " New Message" at bounding box center [143, 768] width 100 height 22
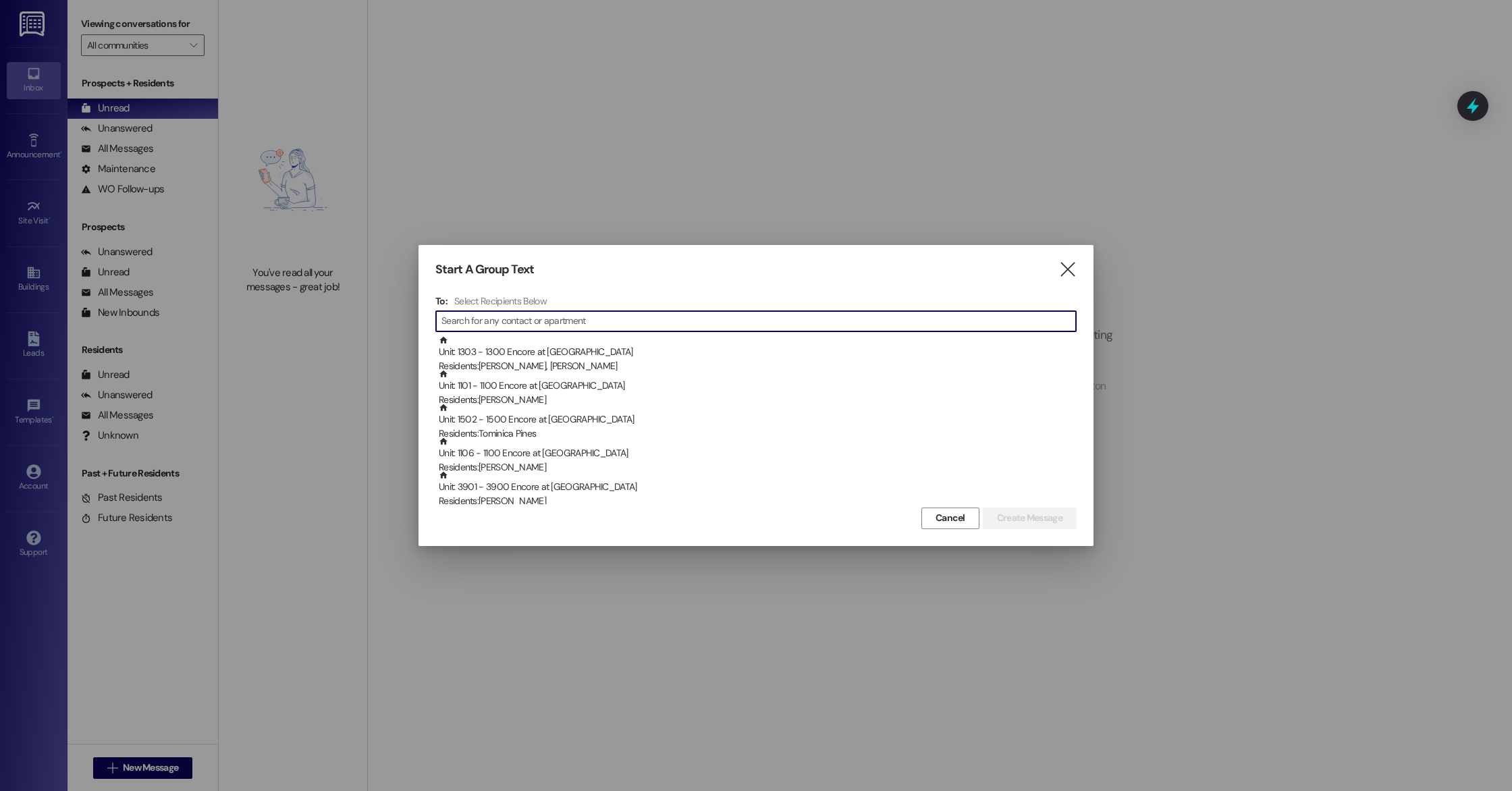
click at [525, 320] on input at bounding box center [758, 321] width 635 height 19
type input "c"
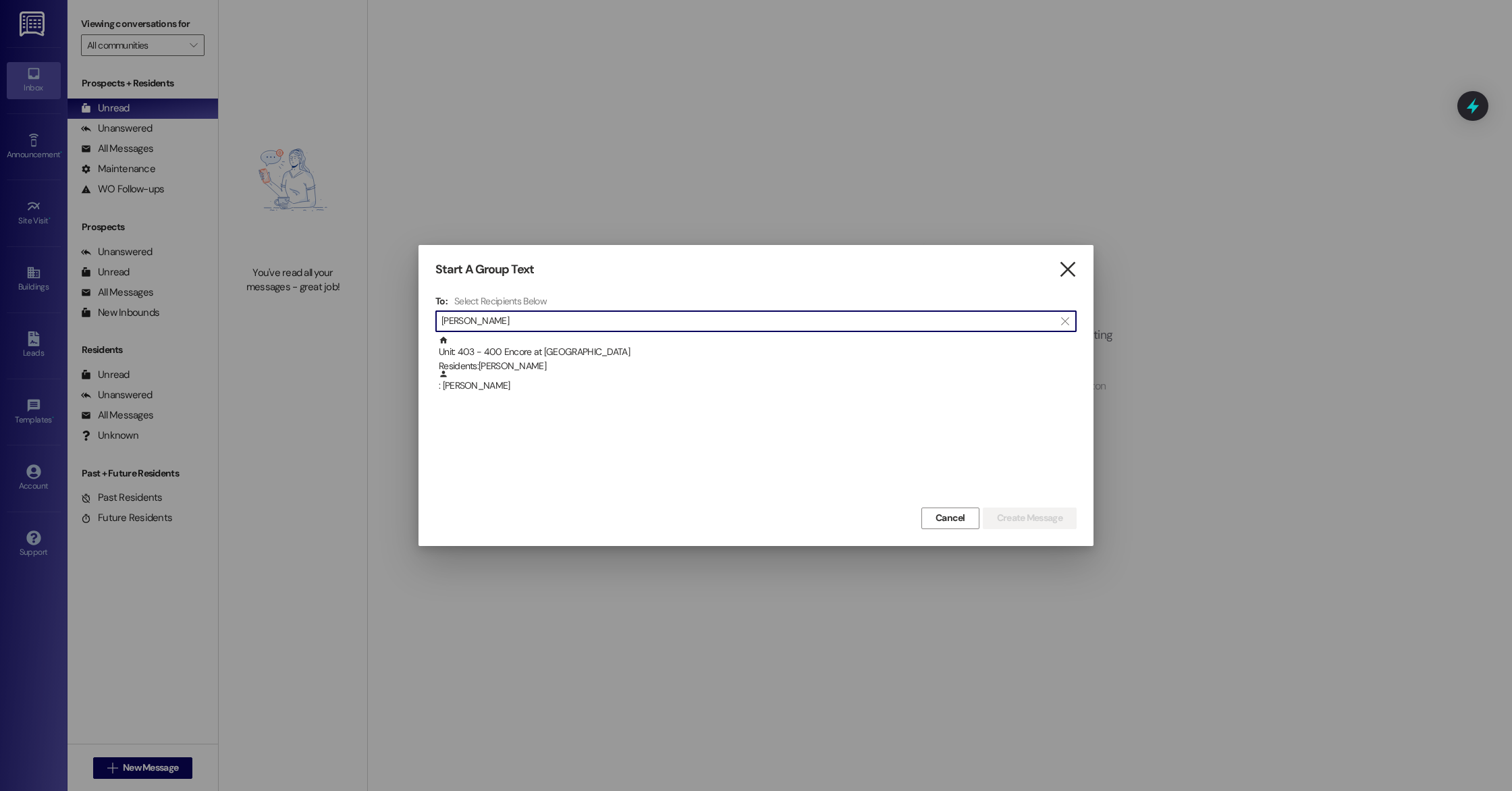
type input "mary"
click at [1061, 264] on icon "" at bounding box center [1067, 270] width 18 height 14
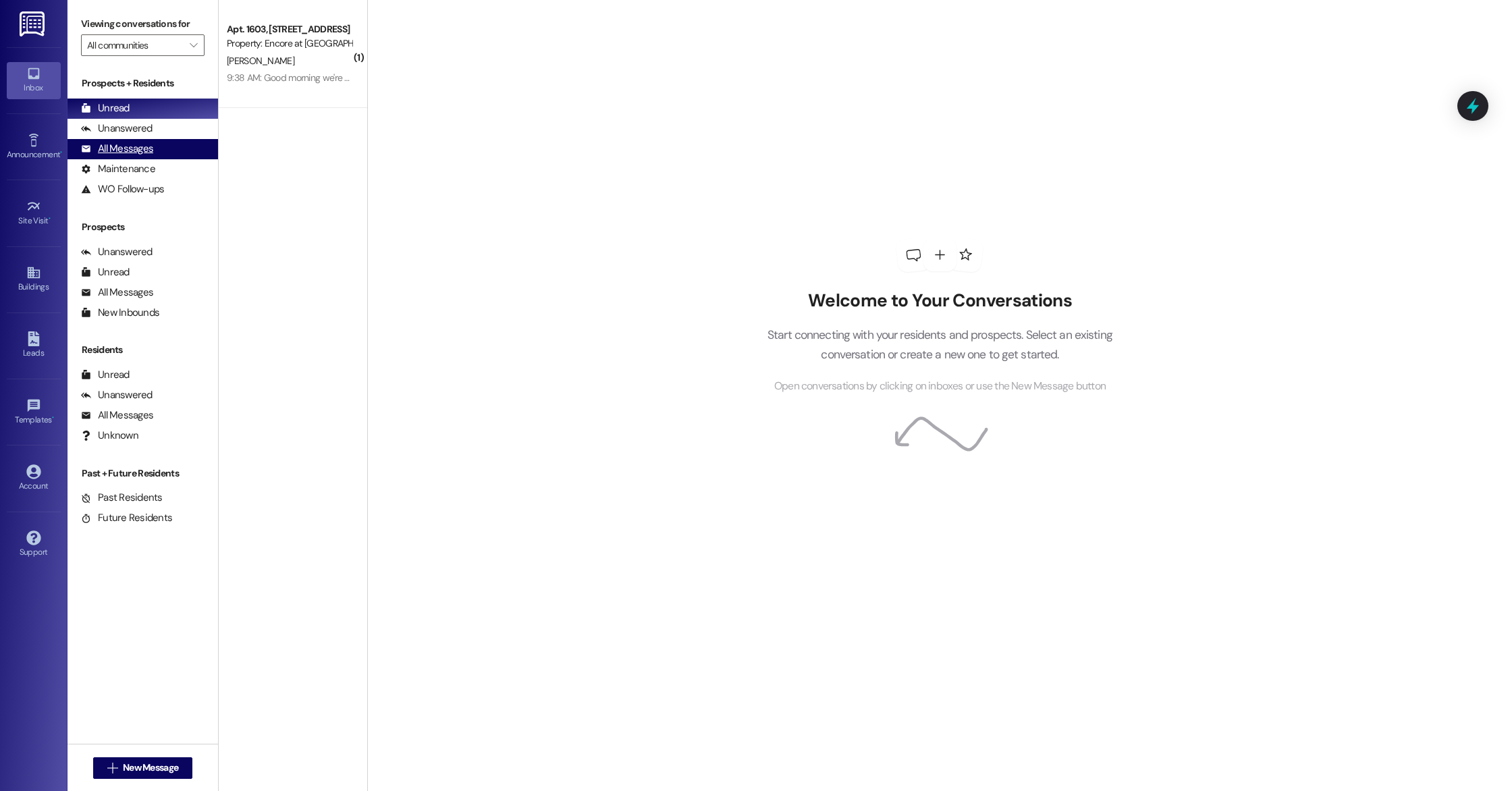
click at [147, 142] on div "All Messages" at bounding box center [117, 149] width 72 height 14
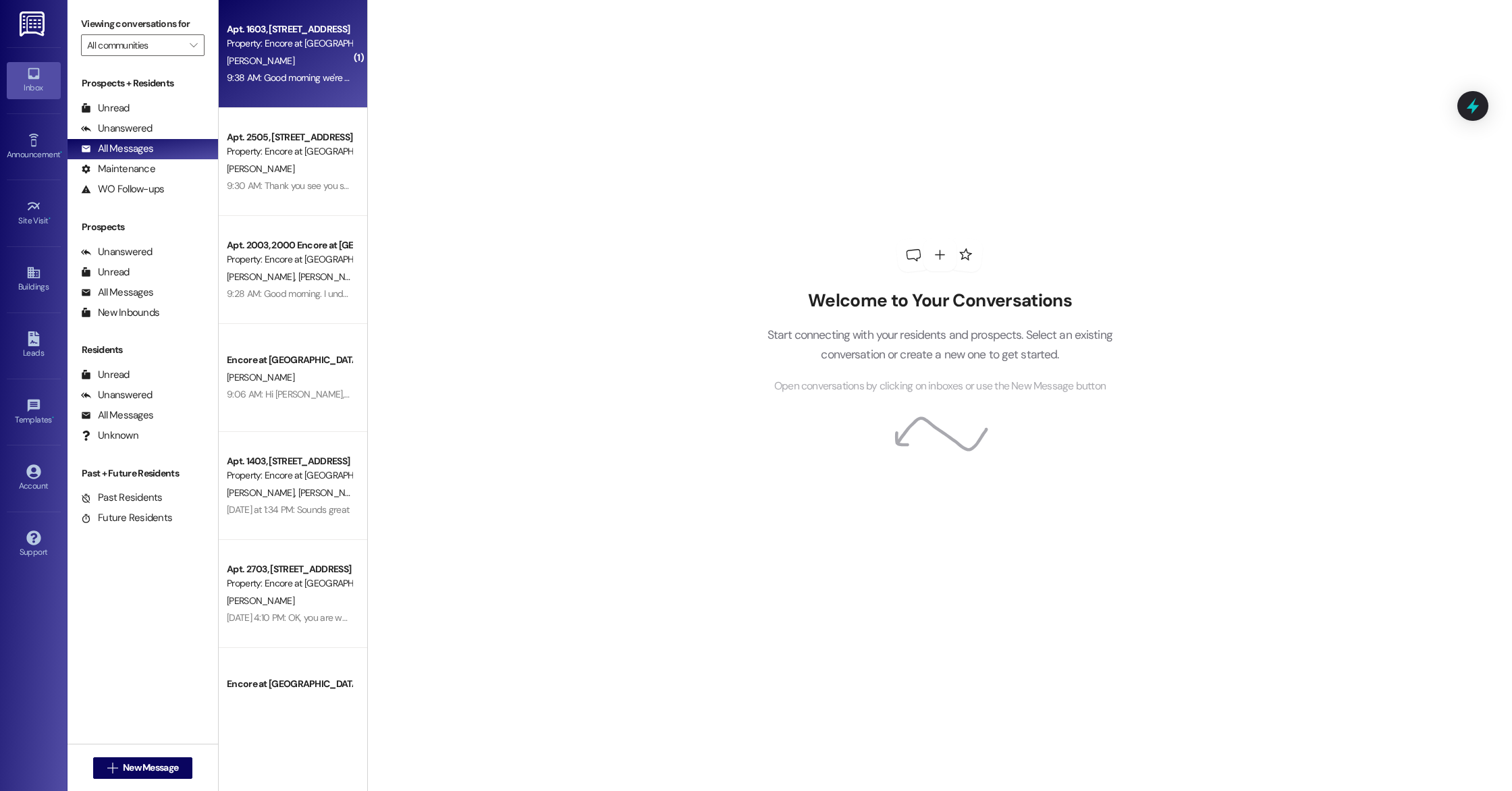
click at [283, 65] on div "K. Toney" at bounding box center [289, 61] width 128 height 17
